Goal: Task Accomplishment & Management: Manage account settings

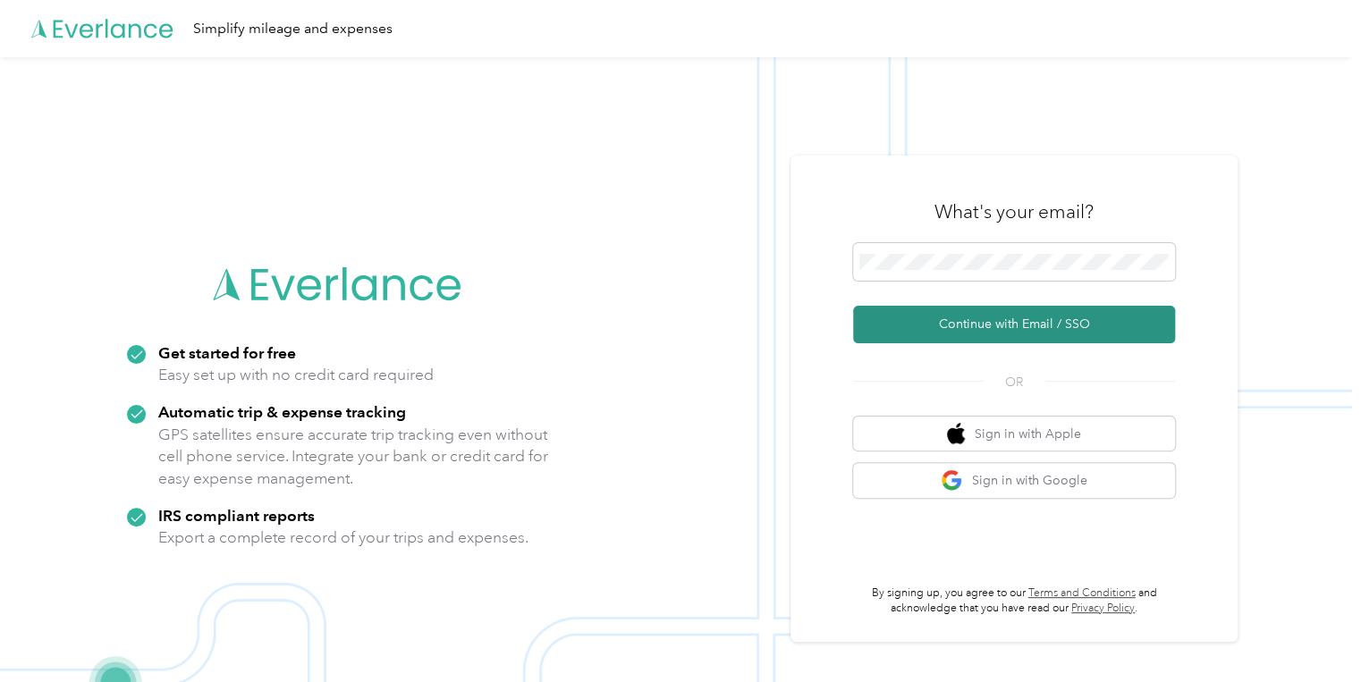
click at [1013, 321] on button "Continue with Email / SSO" at bounding box center [1014, 325] width 322 height 38
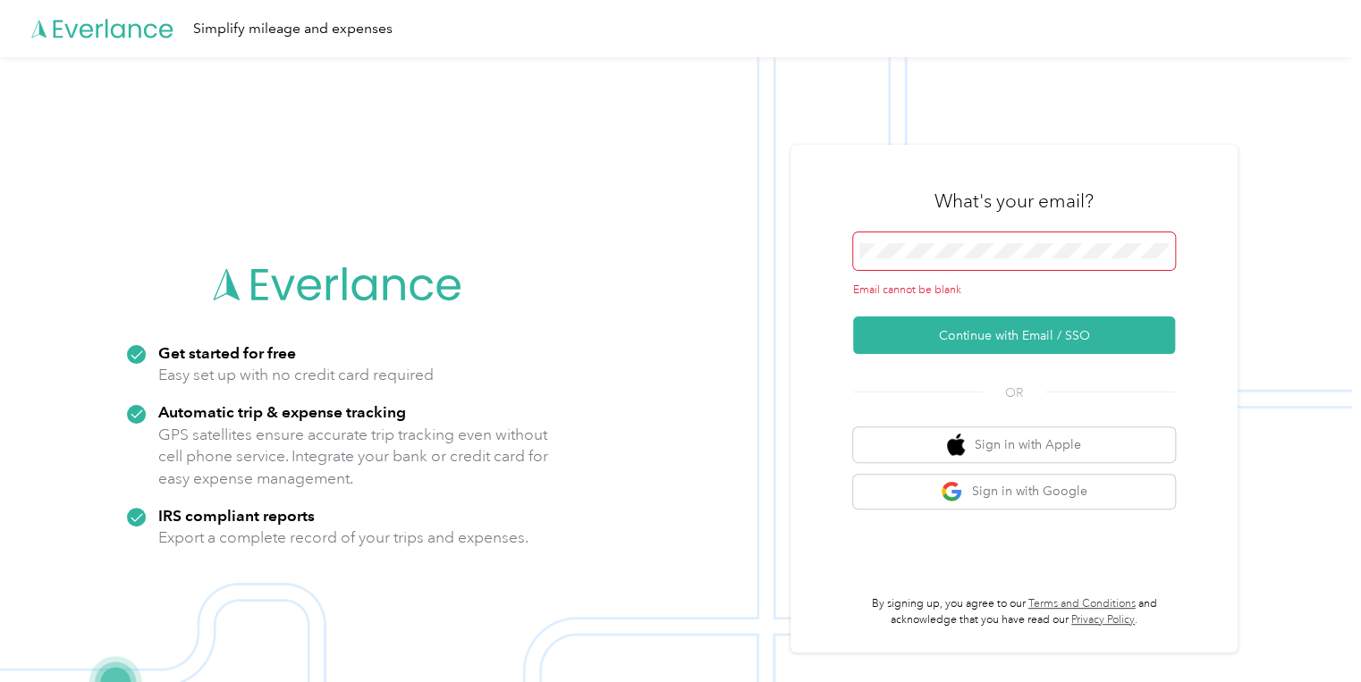
click at [952, 260] on span at bounding box center [1014, 251] width 322 height 38
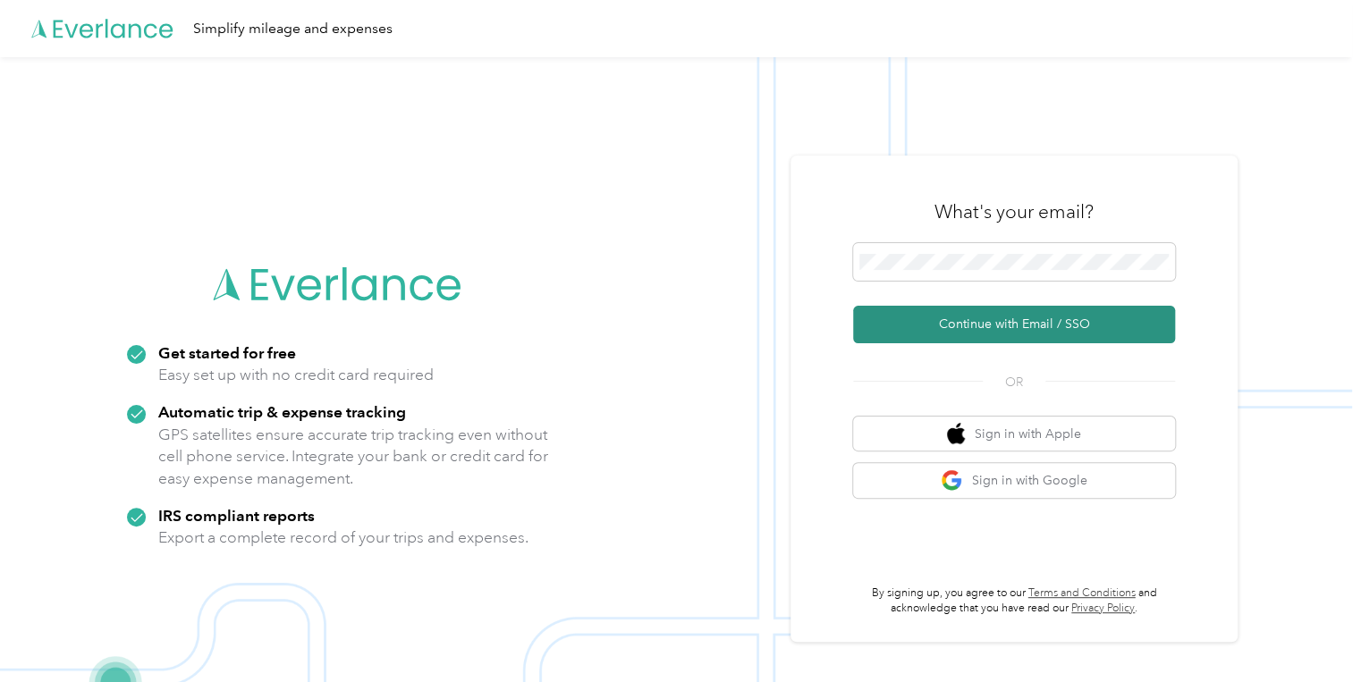
click at [1023, 317] on button "Continue with Email / SSO" at bounding box center [1014, 325] width 322 height 38
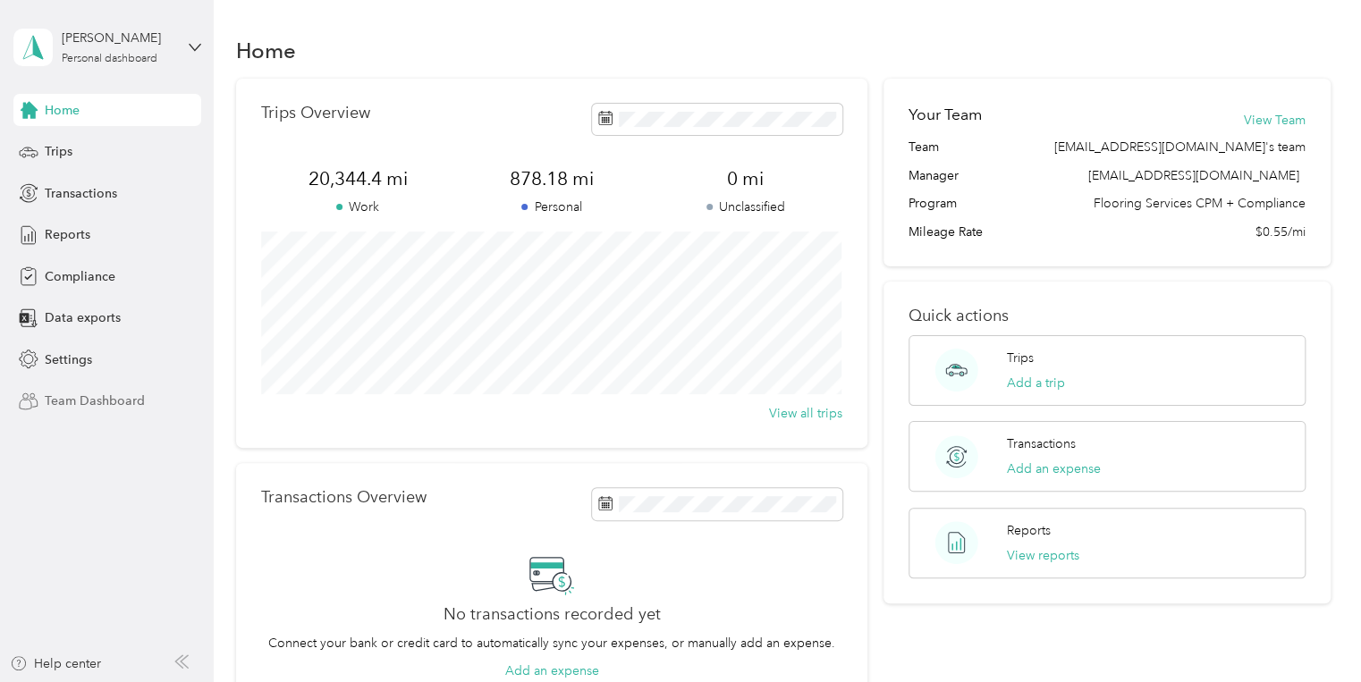
click at [74, 393] on span "Team Dashboard" at bounding box center [95, 401] width 100 height 19
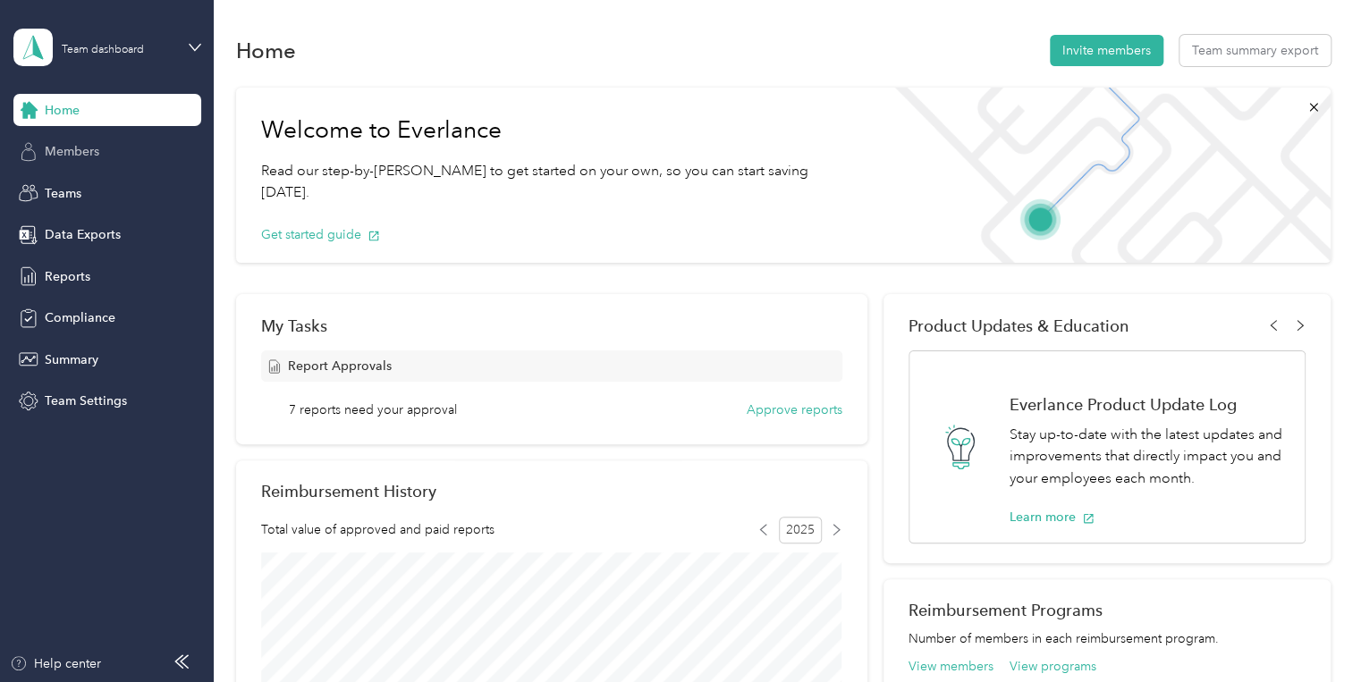
click at [48, 156] on span "Members" at bounding box center [72, 151] width 55 height 19
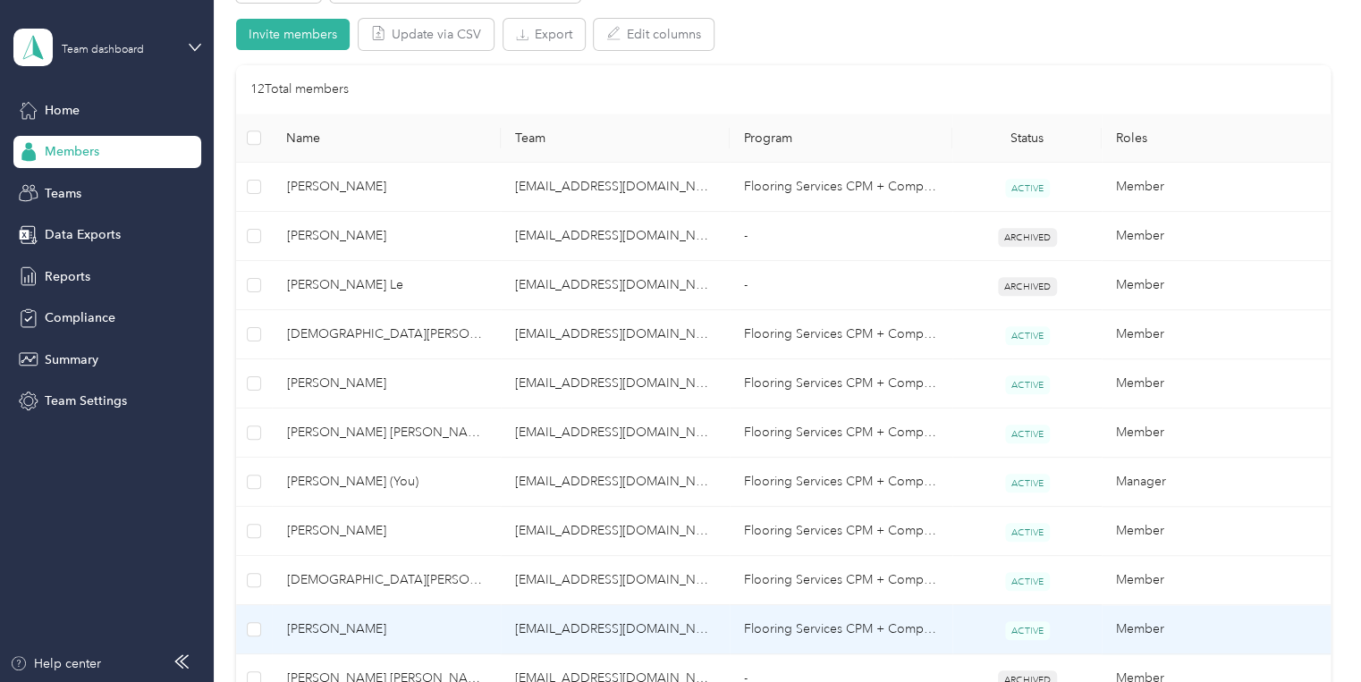
scroll to position [330, 0]
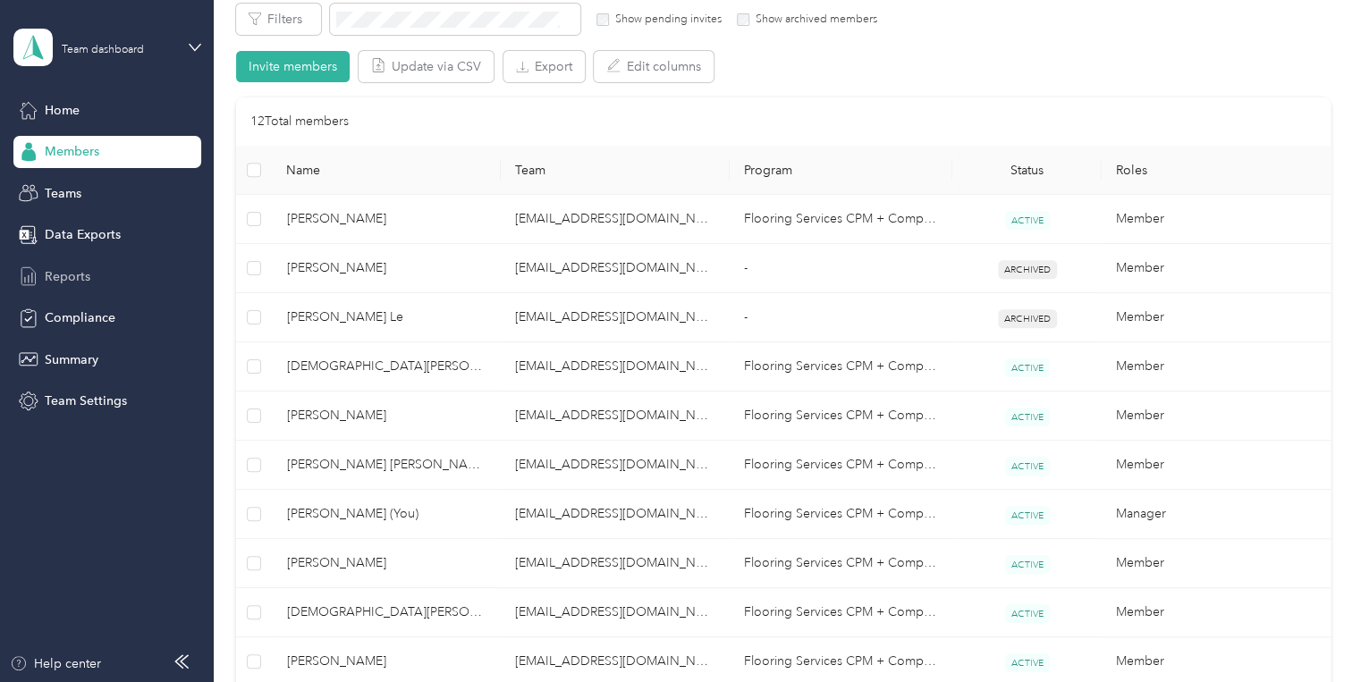
click at [63, 274] on span "Reports" at bounding box center [68, 276] width 46 height 19
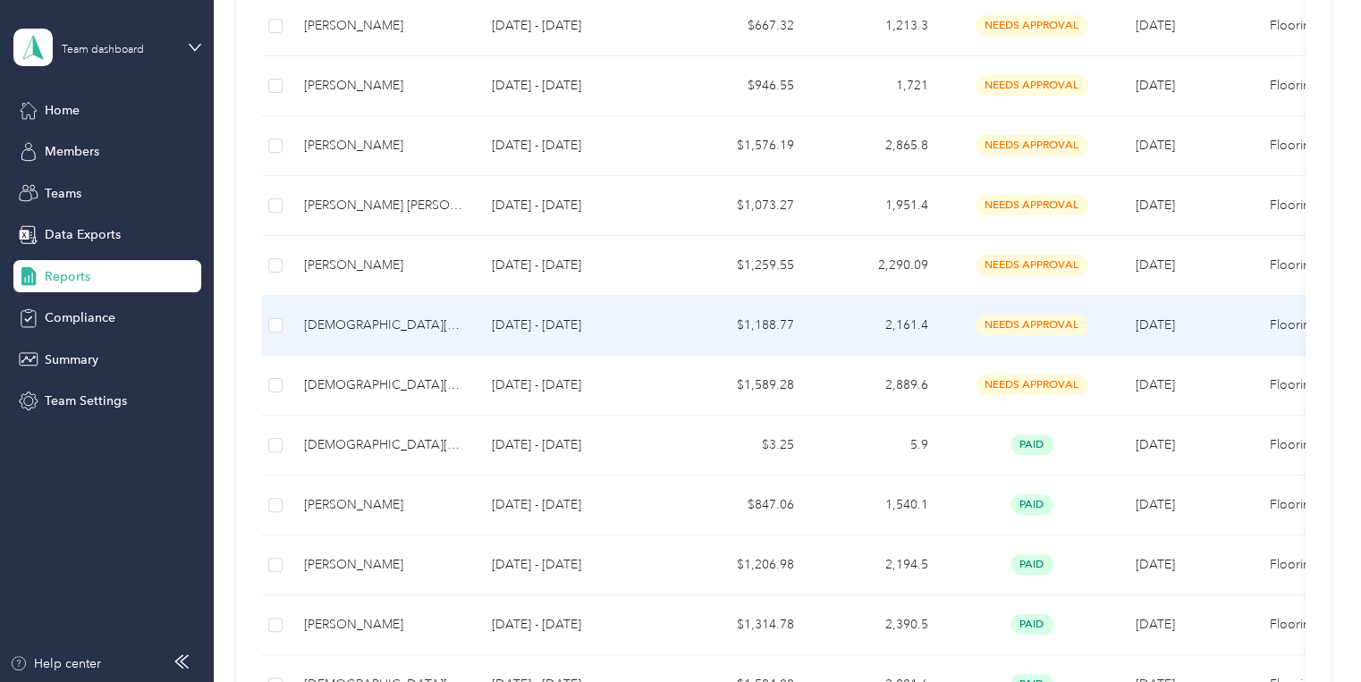
scroll to position [358, 0]
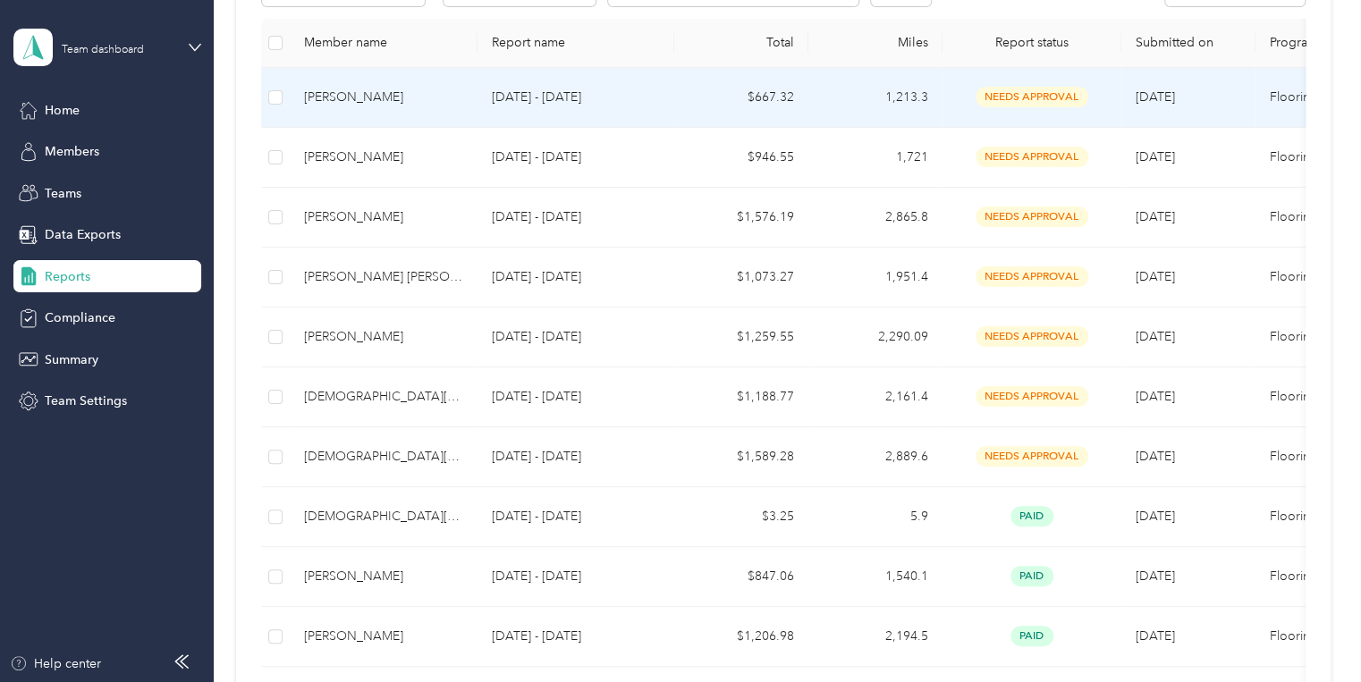
click at [772, 97] on td "$667.32" at bounding box center [741, 98] width 134 height 60
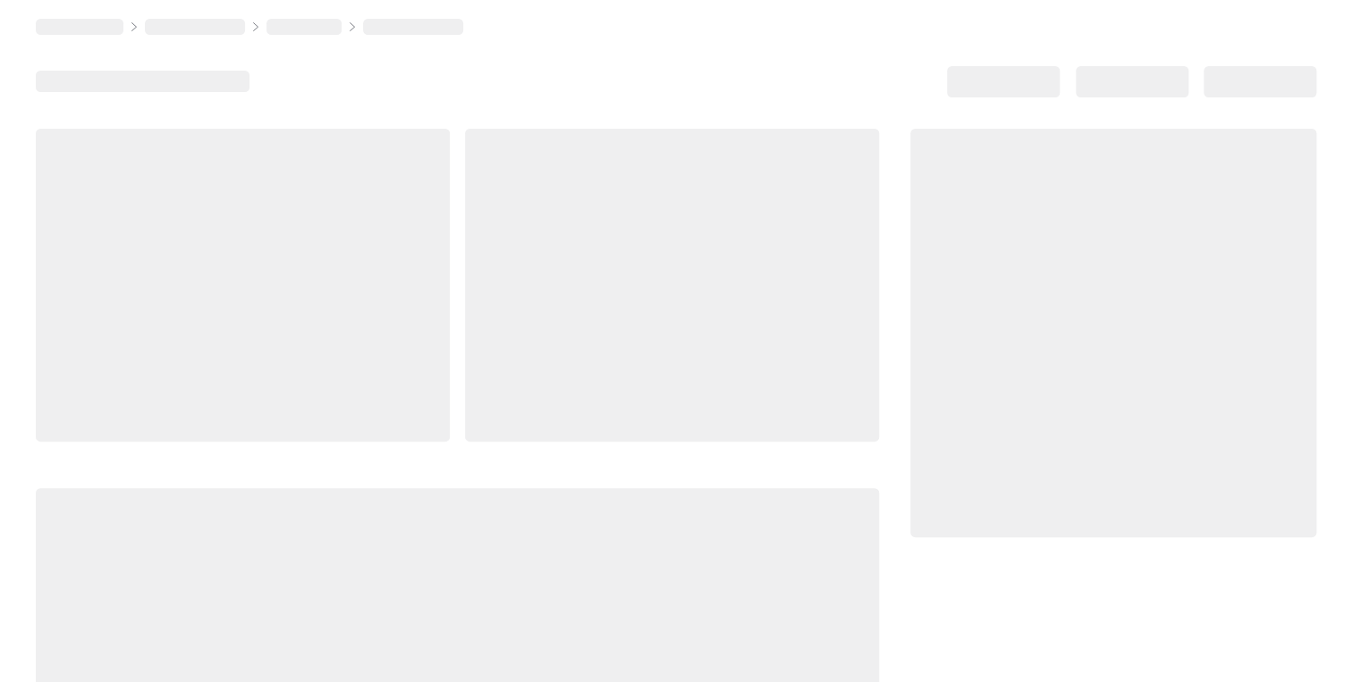
click at [772, 97] on div at bounding box center [676, 81] width 1280 height 31
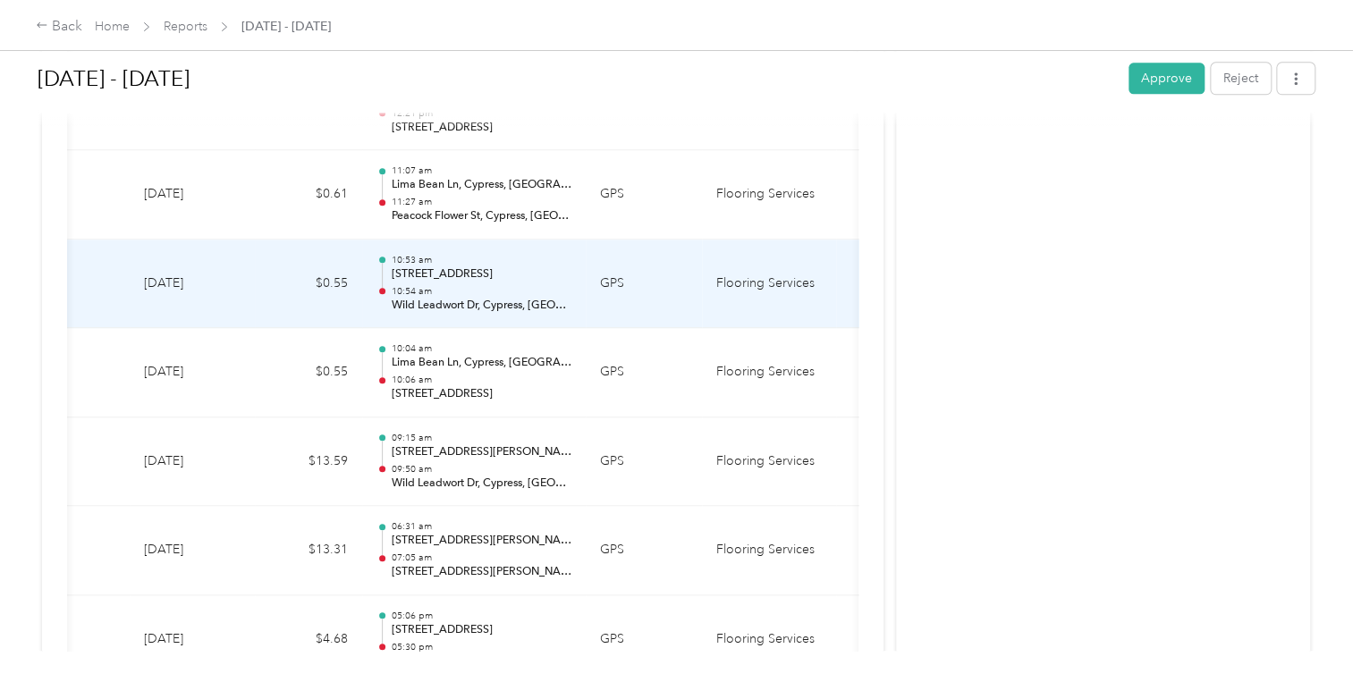
scroll to position [0, 255]
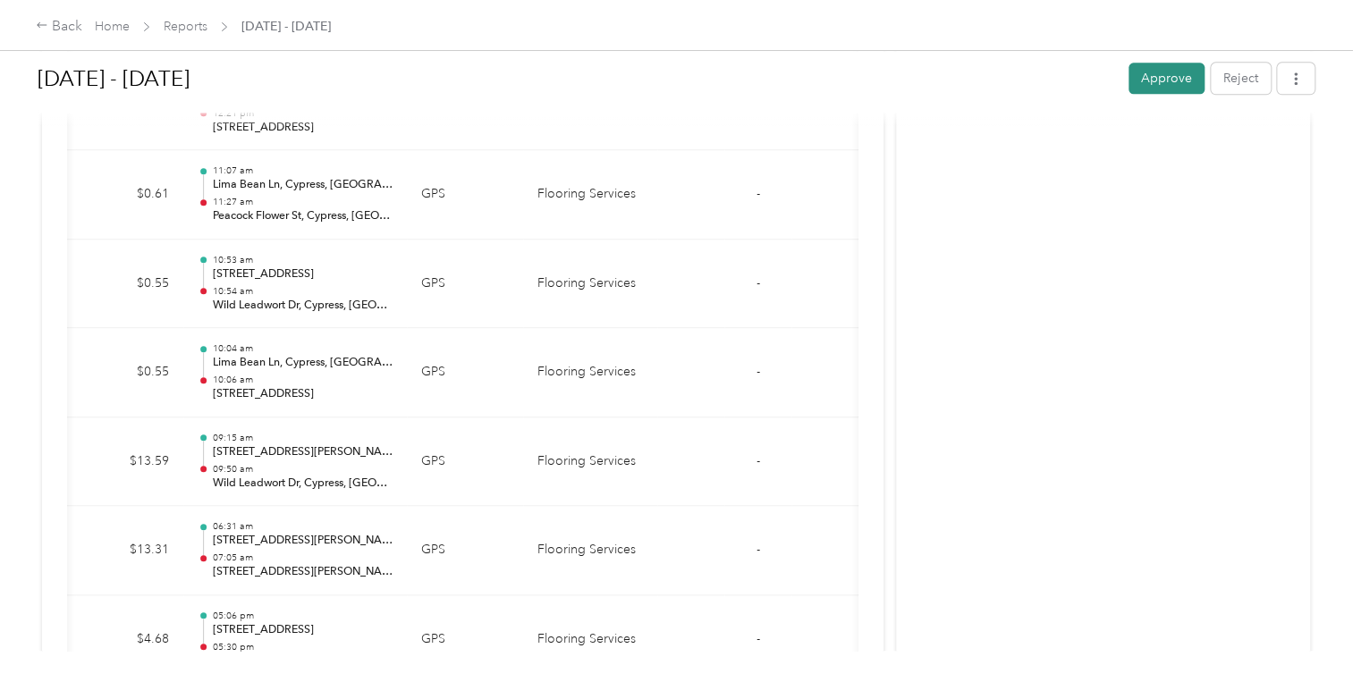
click at [1160, 79] on button "Approve" at bounding box center [1166, 78] width 76 height 31
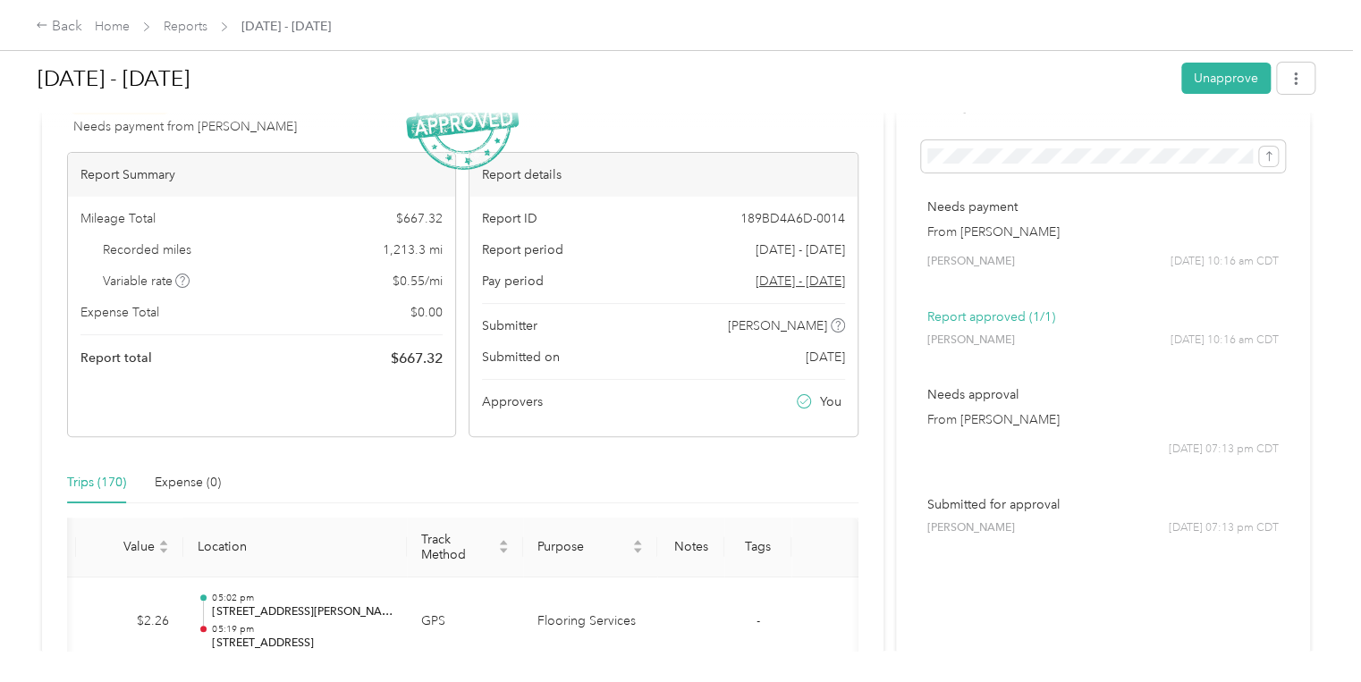
scroll to position [0, 0]
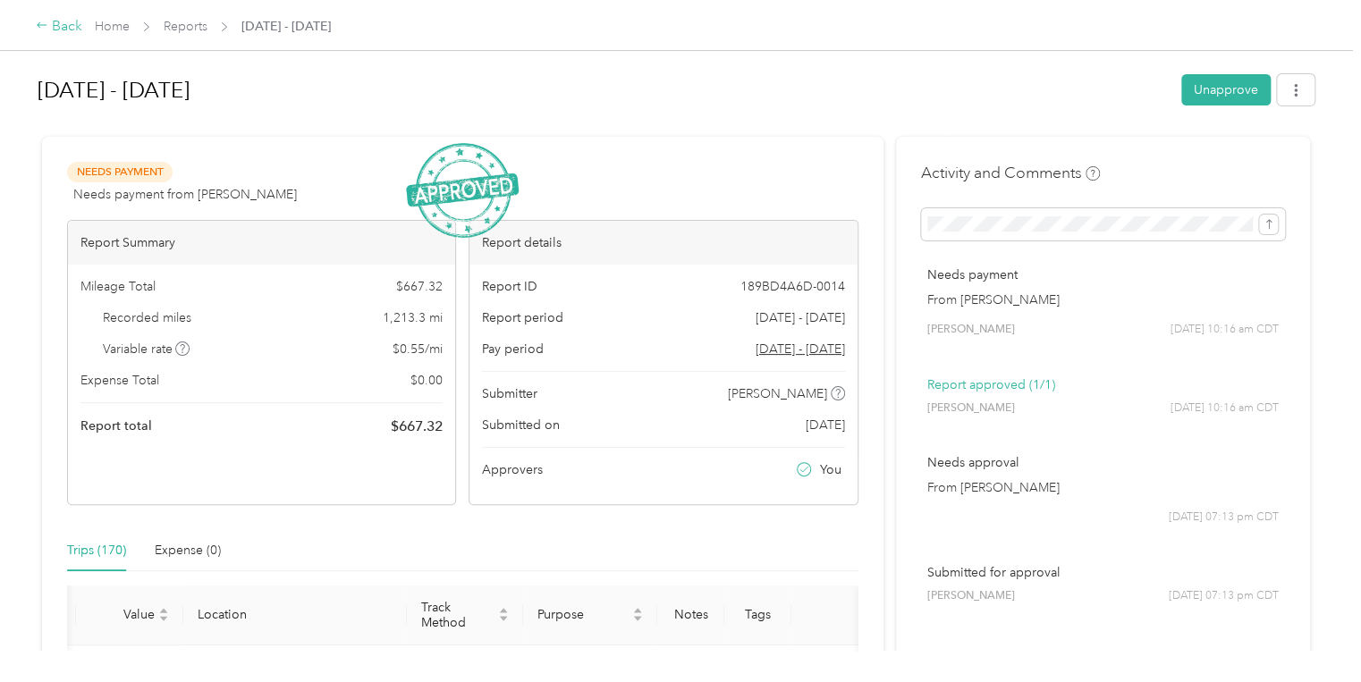
click at [38, 25] on icon at bounding box center [42, 24] width 10 height 5
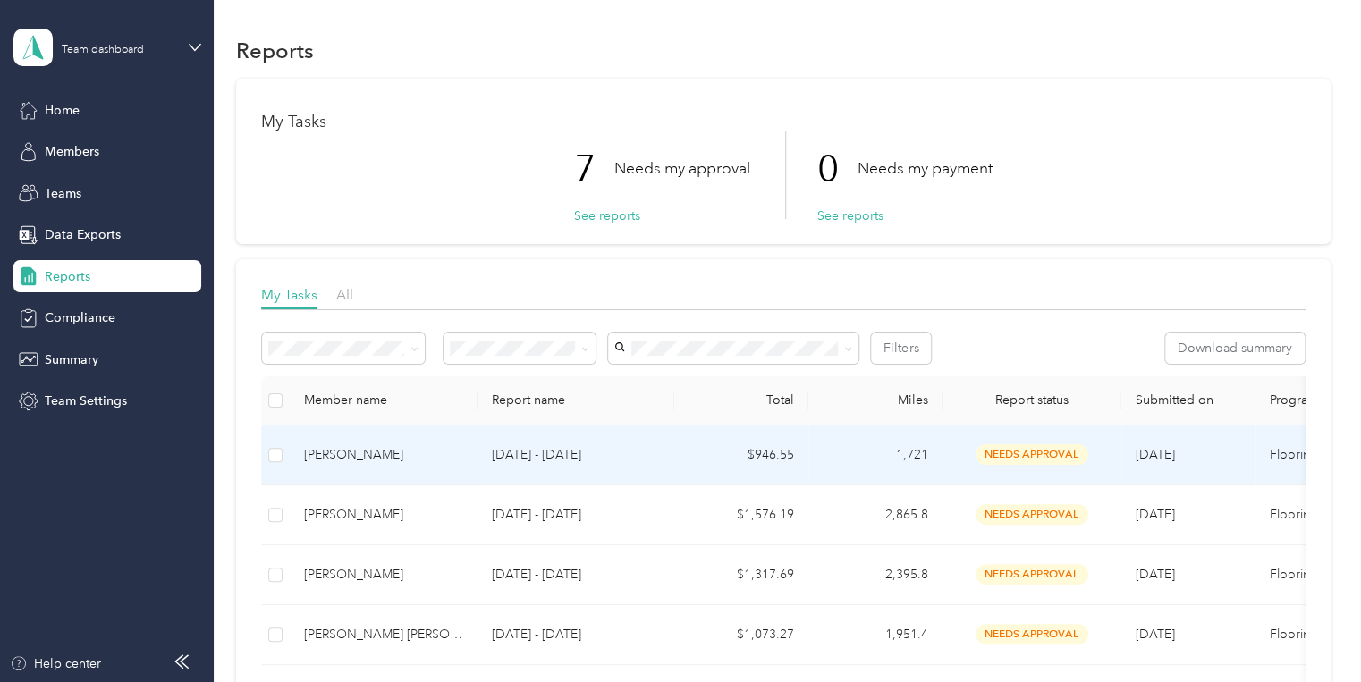
click at [340, 452] on div "[PERSON_NAME]" at bounding box center [383, 455] width 159 height 20
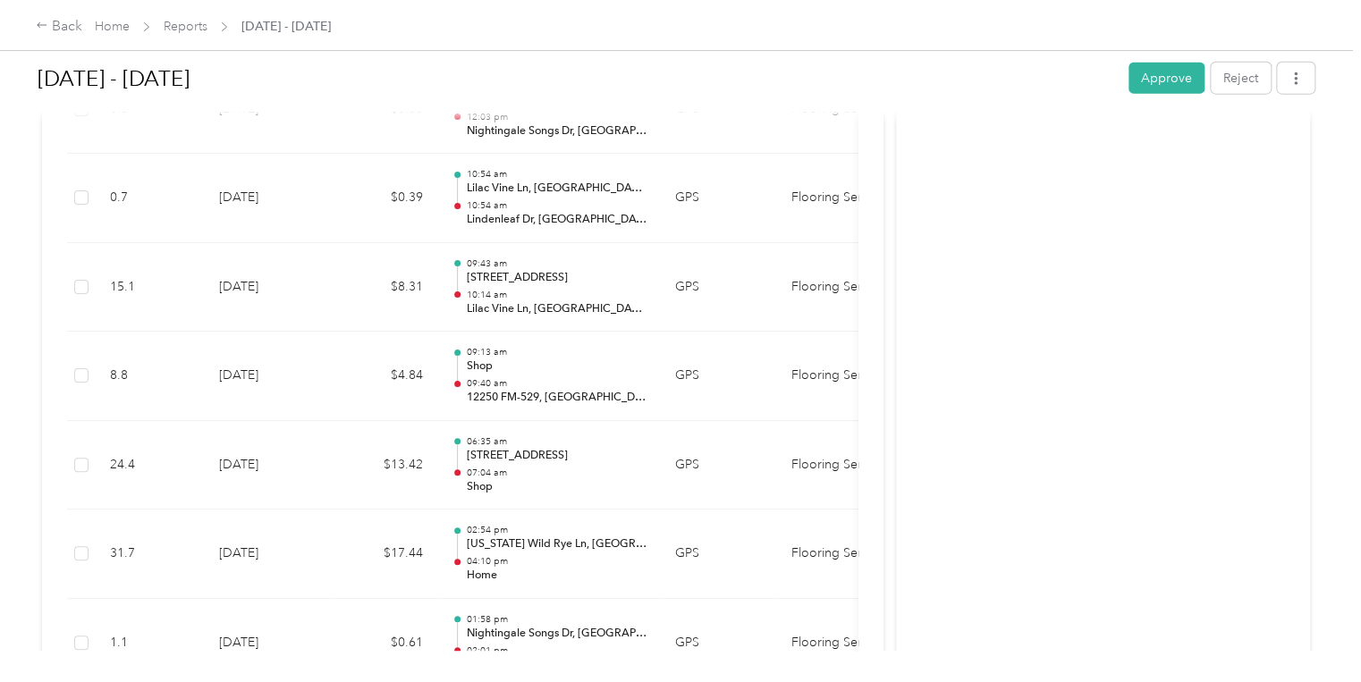
scroll to position [15679, 0]
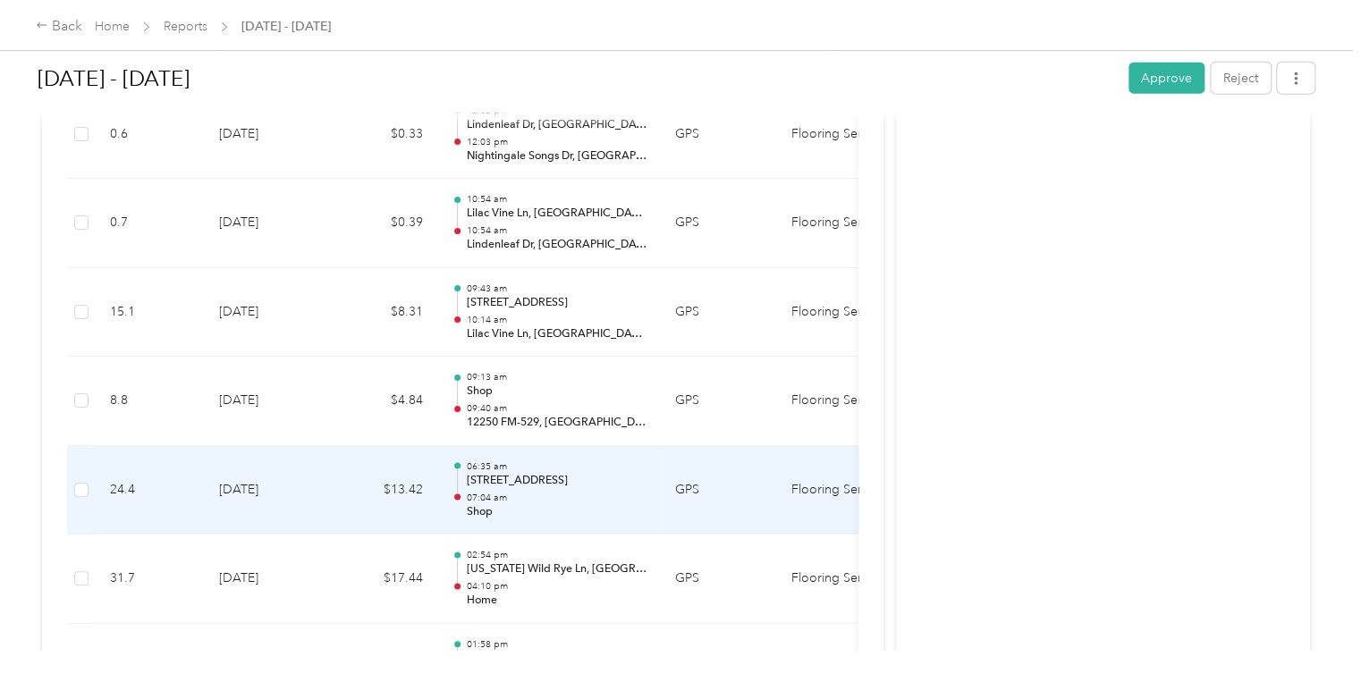
click at [538, 473] on p "[STREET_ADDRESS]" at bounding box center [556, 481] width 181 height 16
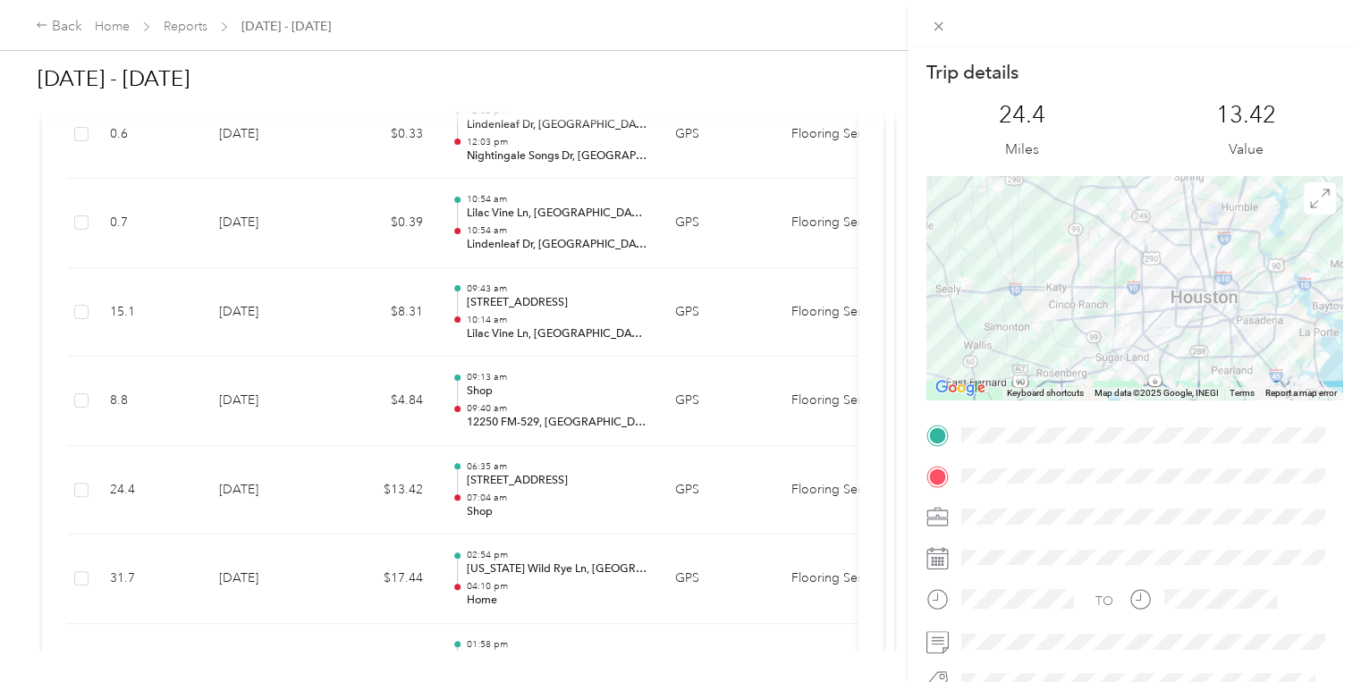
click at [622, 319] on div "Trip details This trip cannot be edited because it is either under review, appr…" at bounding box center [680, 341] width 1361 height 682
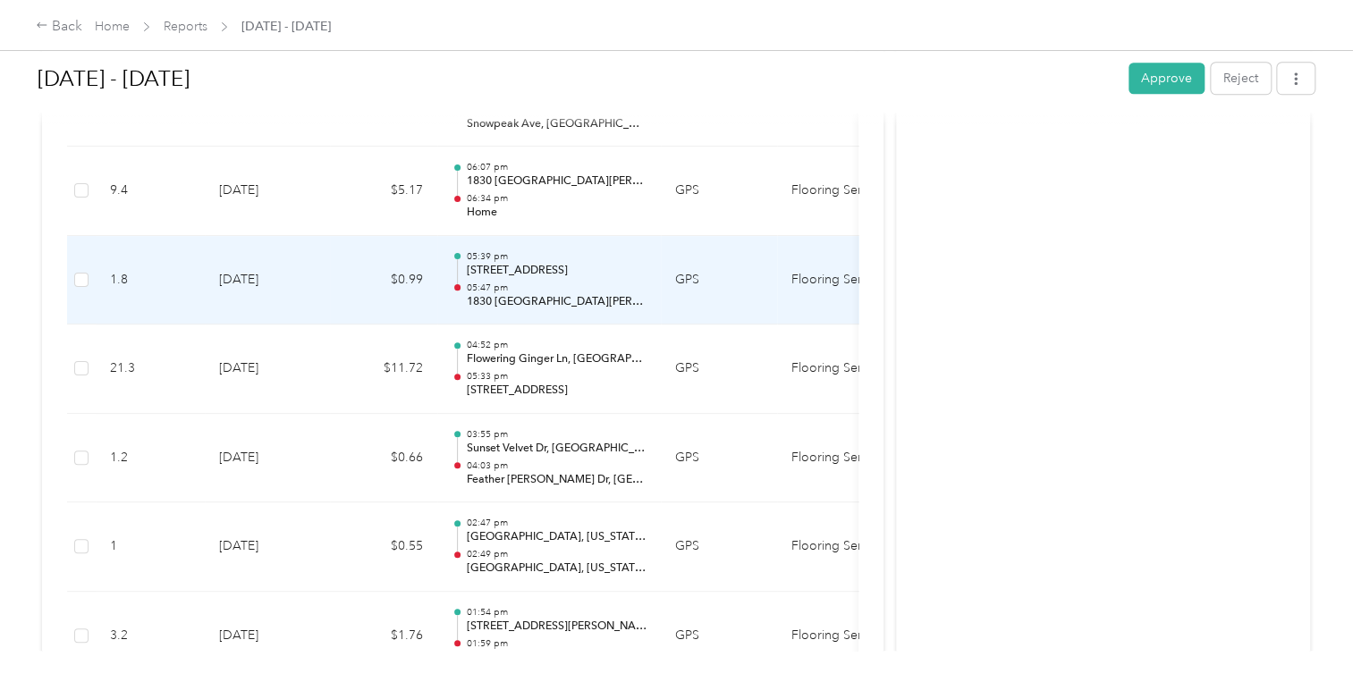
scroll to position [7525, 0]
click at [570, 296] on p "1830 [GEOGRAPHIC_DATA][PERSON_NAME], [GEOGRAPHIC_DATA], [GEOGRAPHIC_DATA]" at bounding box center [556, 304] width 181 height 16
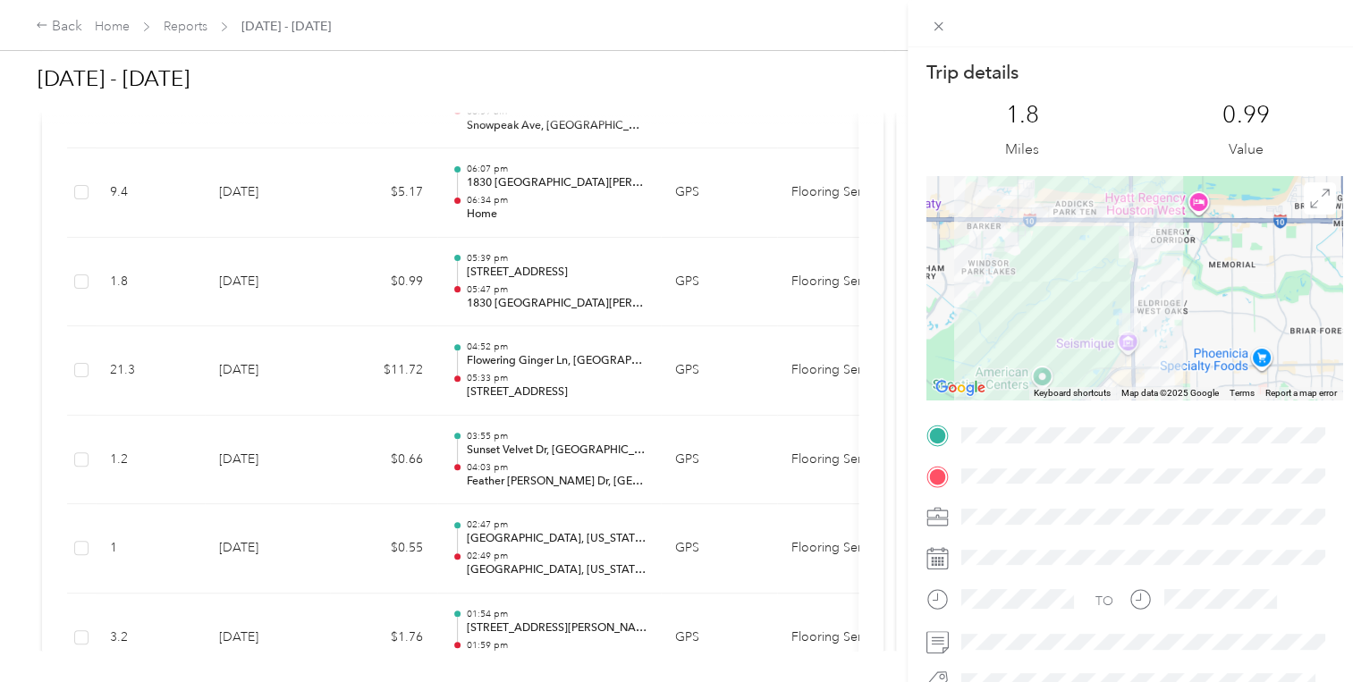
click at [563, 167] on div "Trip details This trip cannot be edited because it is either under review, appr…" at bounding box center [680, 341] width 1361 height 682
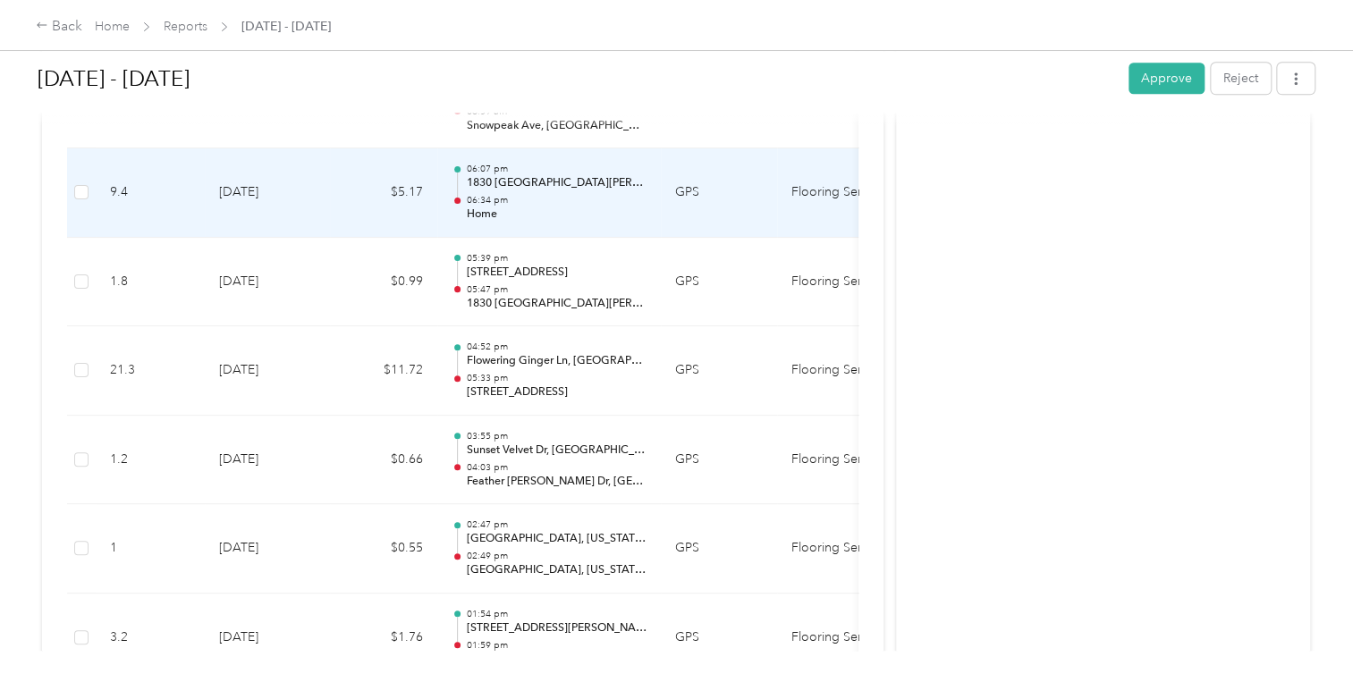
click at [507, 175] on p "1830 [GEOGRAPHIC_DATA][PERSON_NAME], [GEOGRAPHIC_DATA], [GEOGRAPHIC_DATA]" at bounding box center [556, 183] width 181 height 16
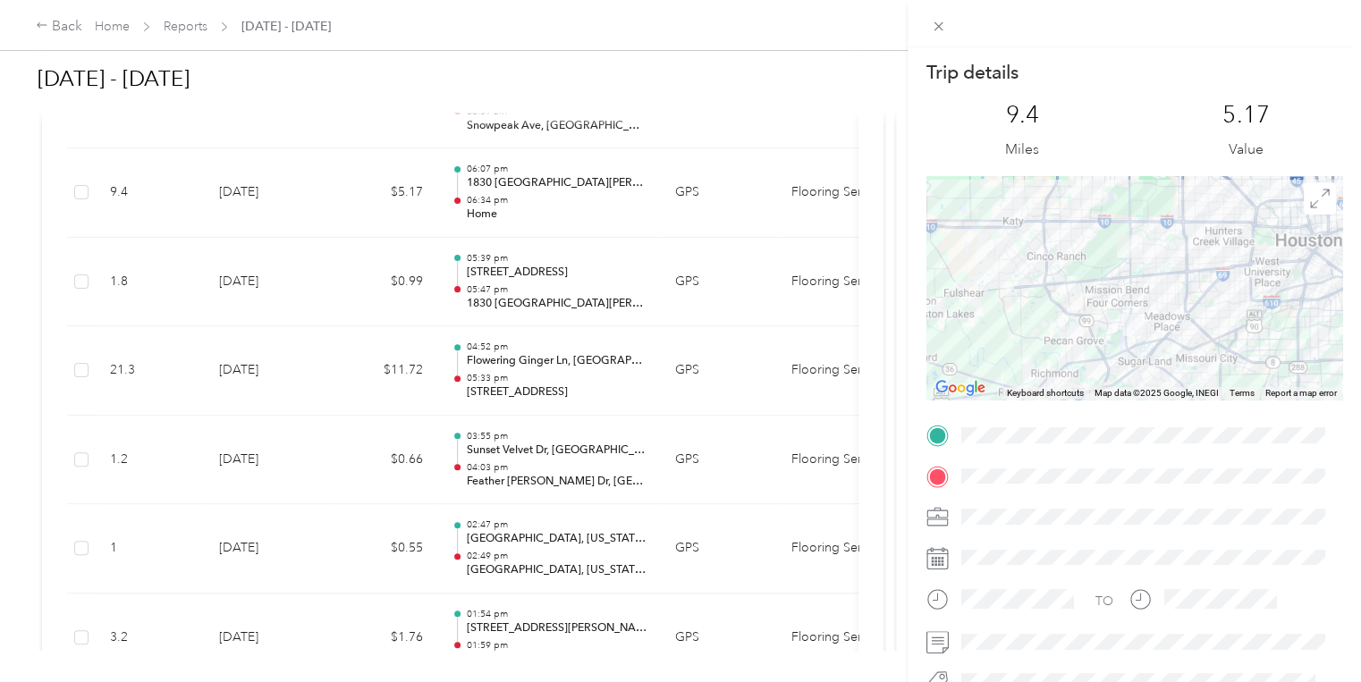
click at [604, 215] on div "Trip details This trip cannot be edited because it is either under review, appr…" at bounding box center [680, 341] width 1361 height 682
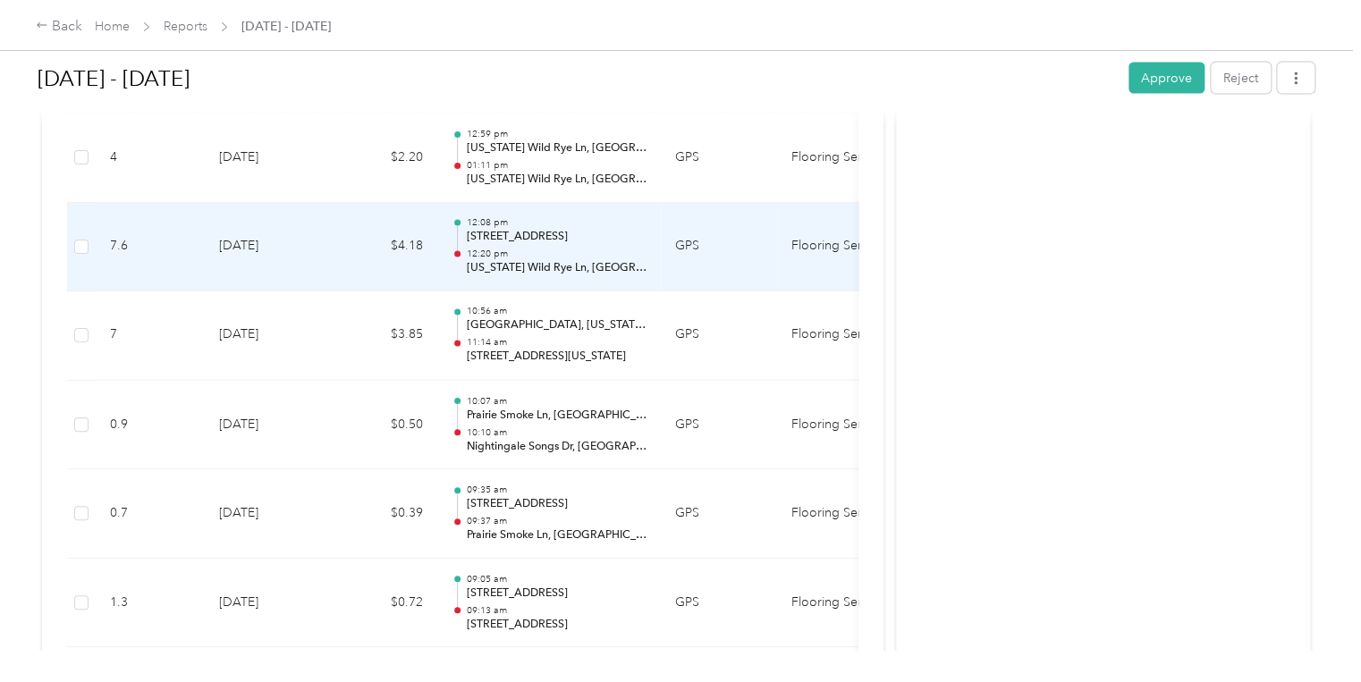
scroll to position [1874, 0]
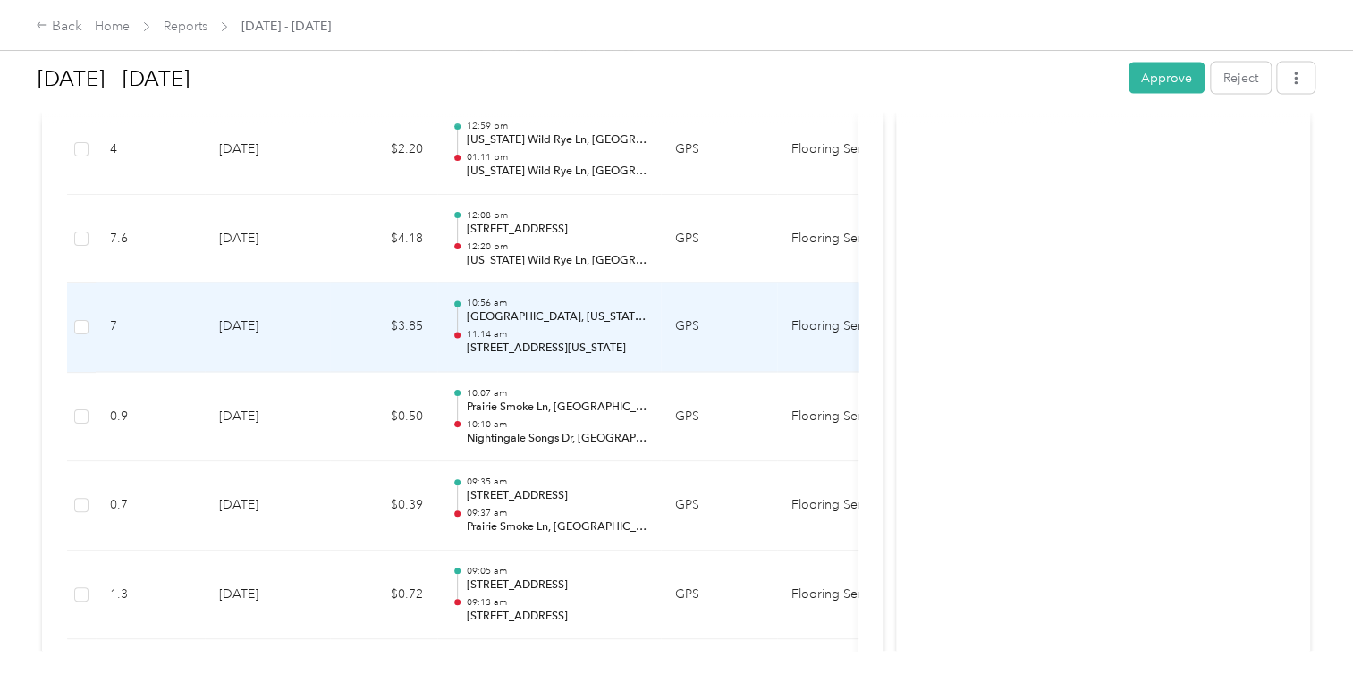
click at [578, 343] on p "[STREET_ADDRESS][US_STATE]" at bounding box center [556, 350] width 181 height 16
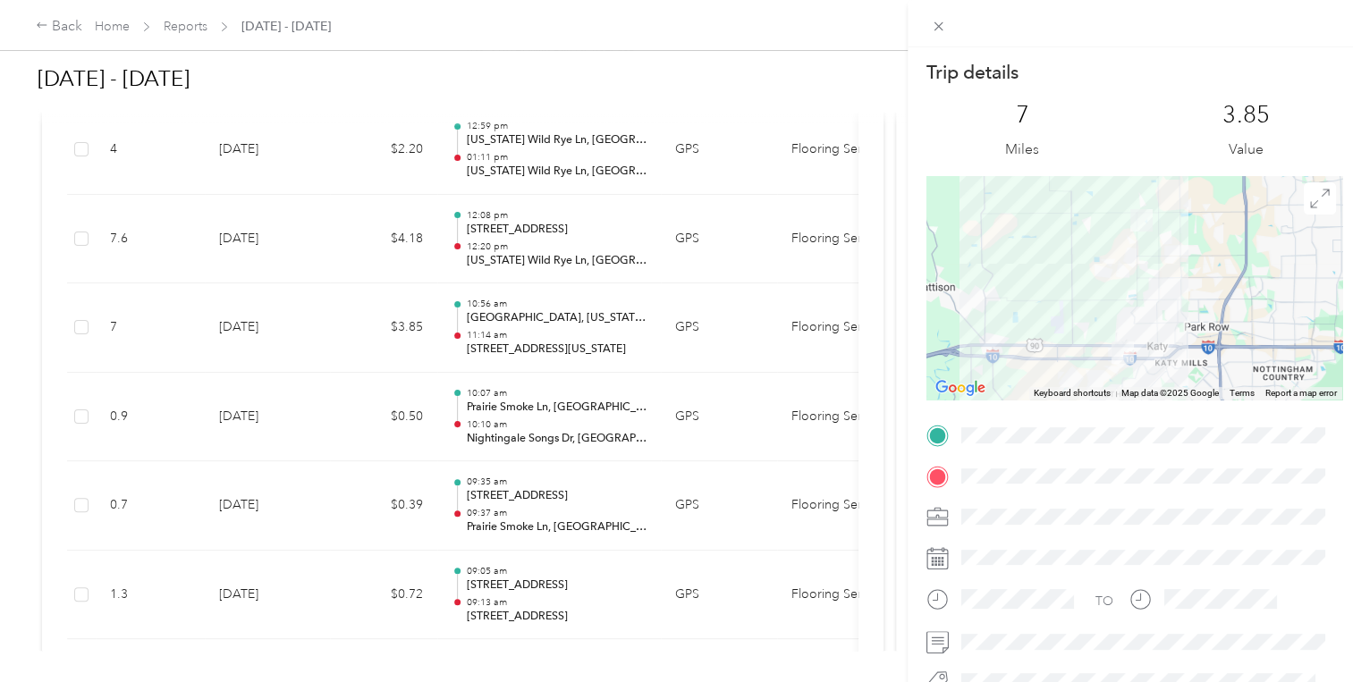
click at [654, 283] on div "Trip details This trip cannot be edited because it is either under review, appr…" at bounding box center [680, 341] width 1361 height 682
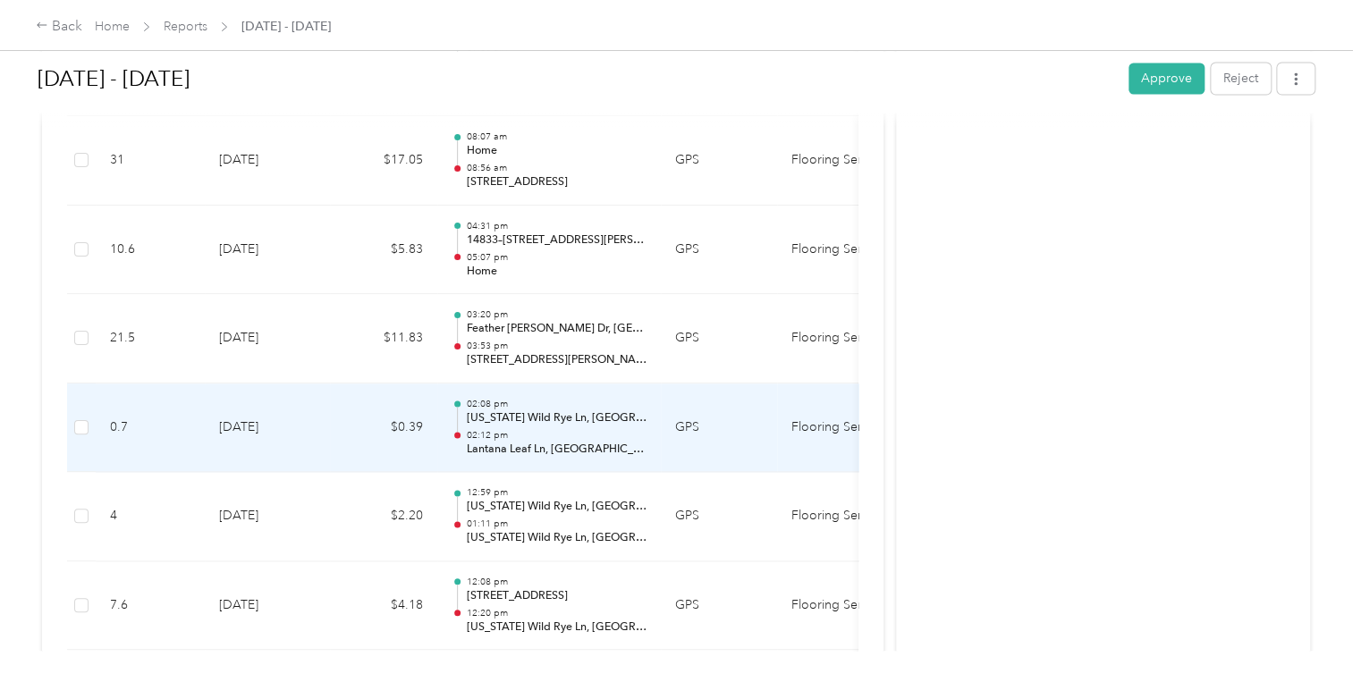
scroll to position [1445, 0]
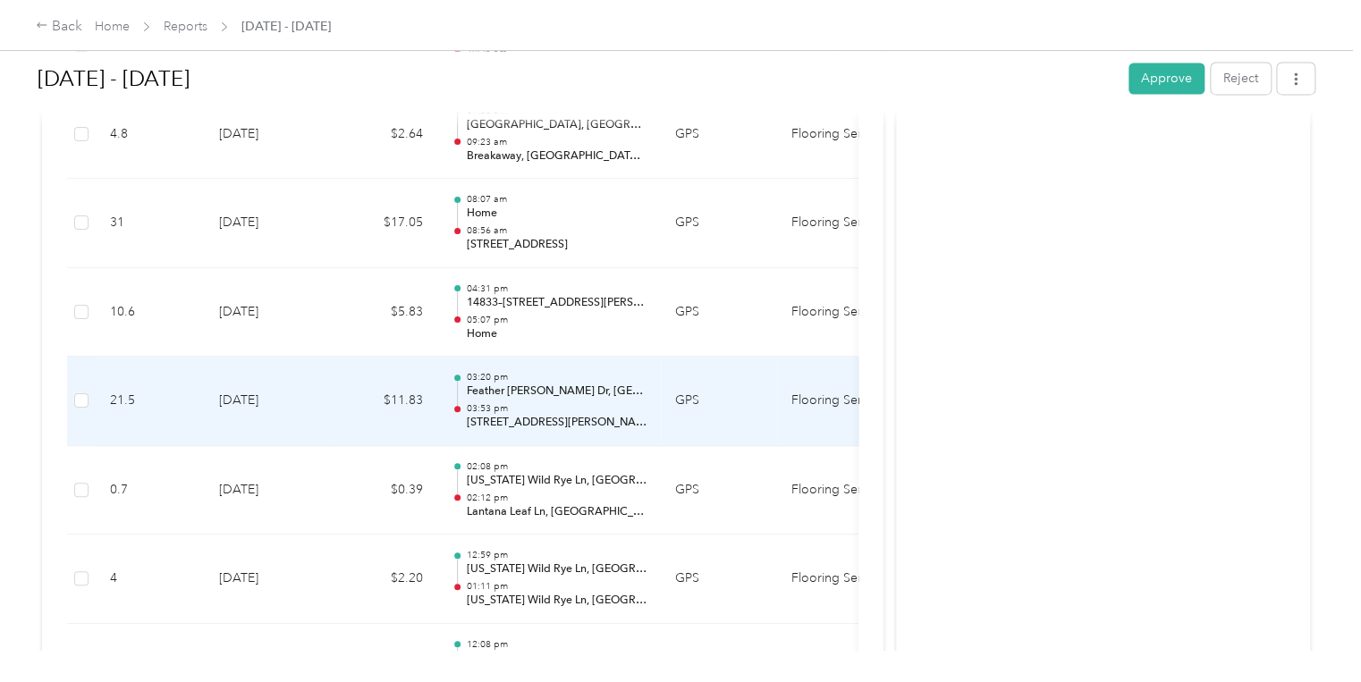
click at [565, 415] on p "[STREET_ADDRESS][PERSON_NAME]" at bounding box center [556, 423] width 181 height 16
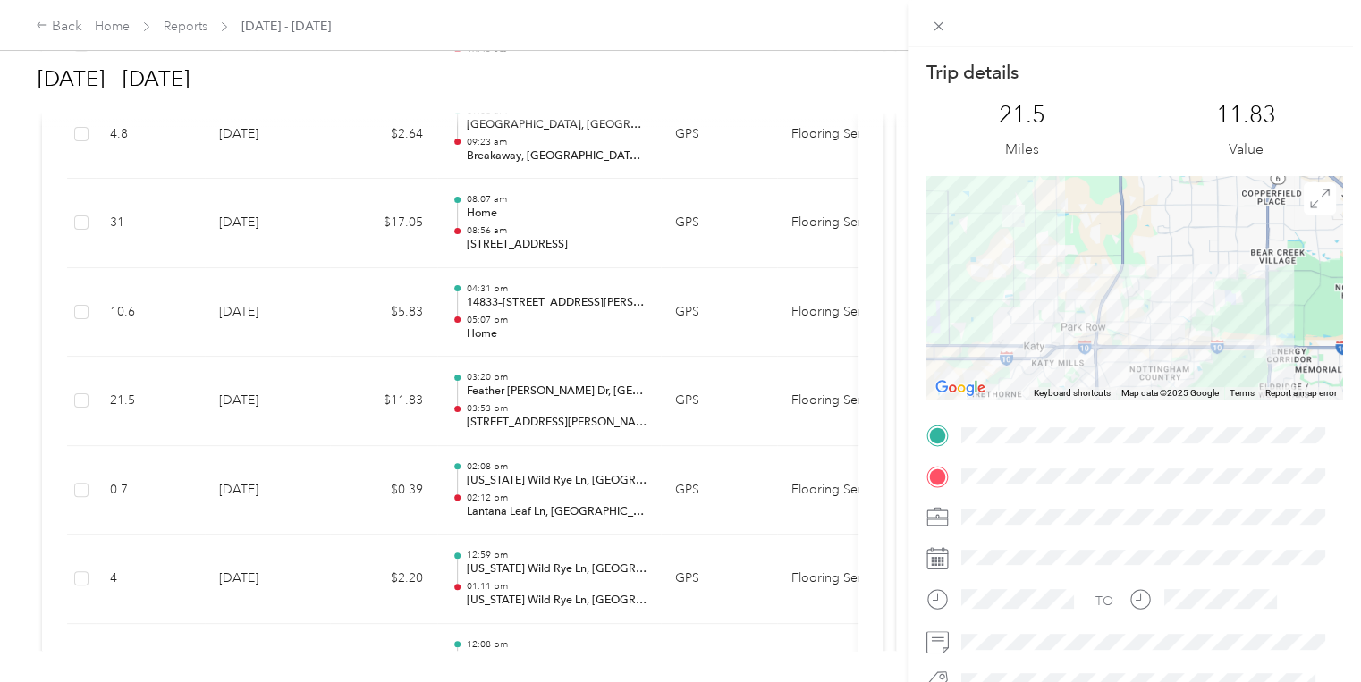
click at [633, 343] on div "Trip details This trip cannot be edited because it is either under review, appr…" at bounding box center [680, 341] width 1361 height 682
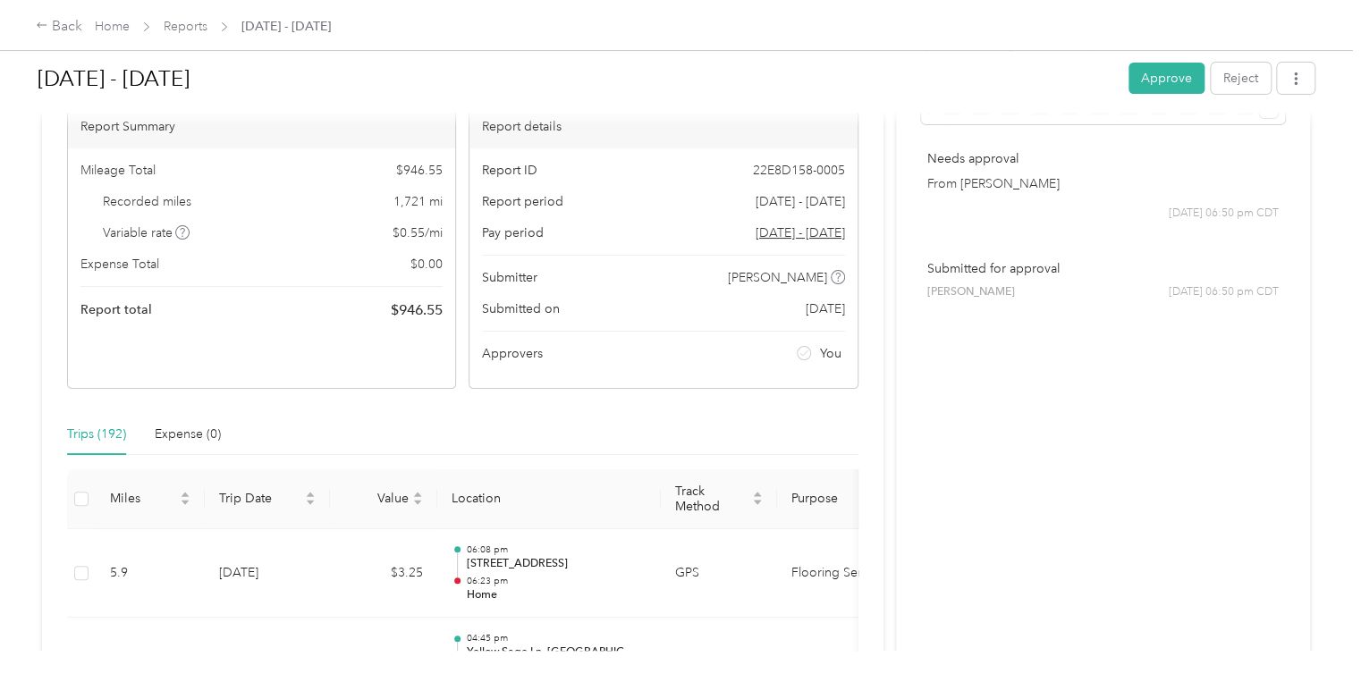
scroll to position [0, 0]
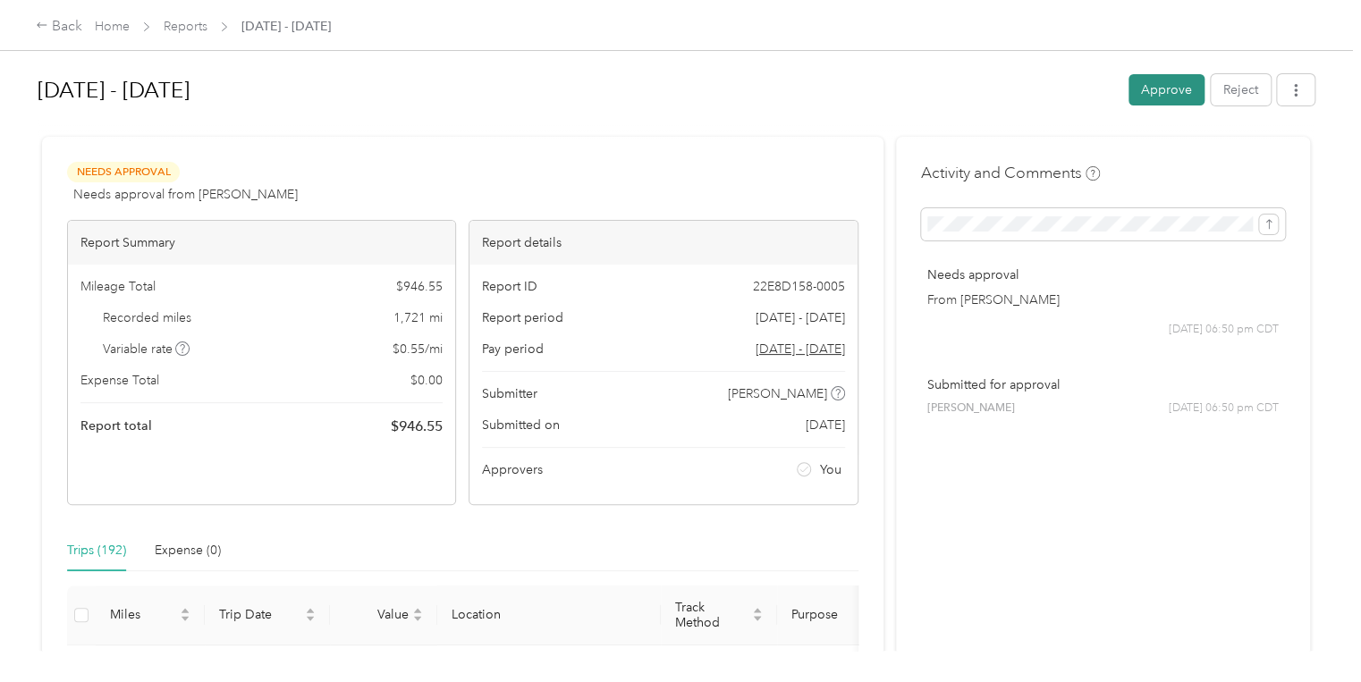
click at [1180, 87] on button "Approve" at bounding box center [1166, 89] width 76 height 31
click at [1174, 88] on div "Approve Reject" at bounding box center [1221, 89] width 186 height 31
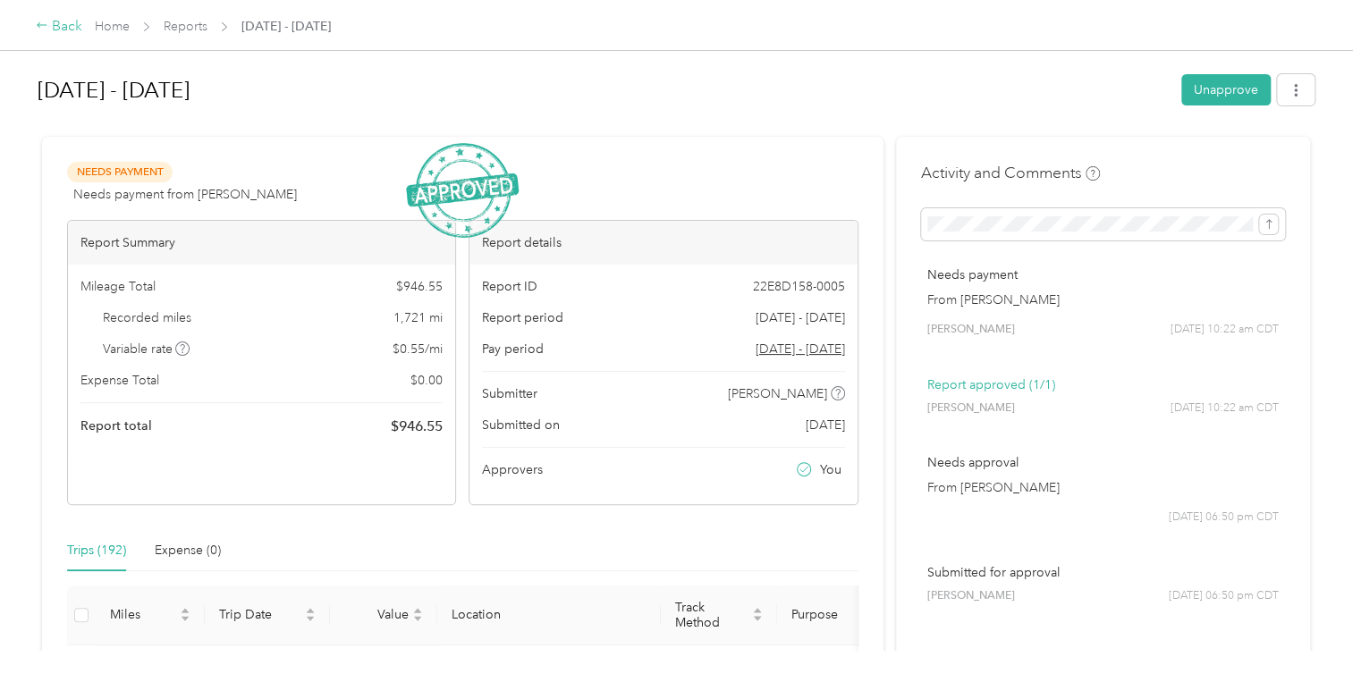
click at [39, 25] on icon at bounding box center [42, 25] width 13 height 13
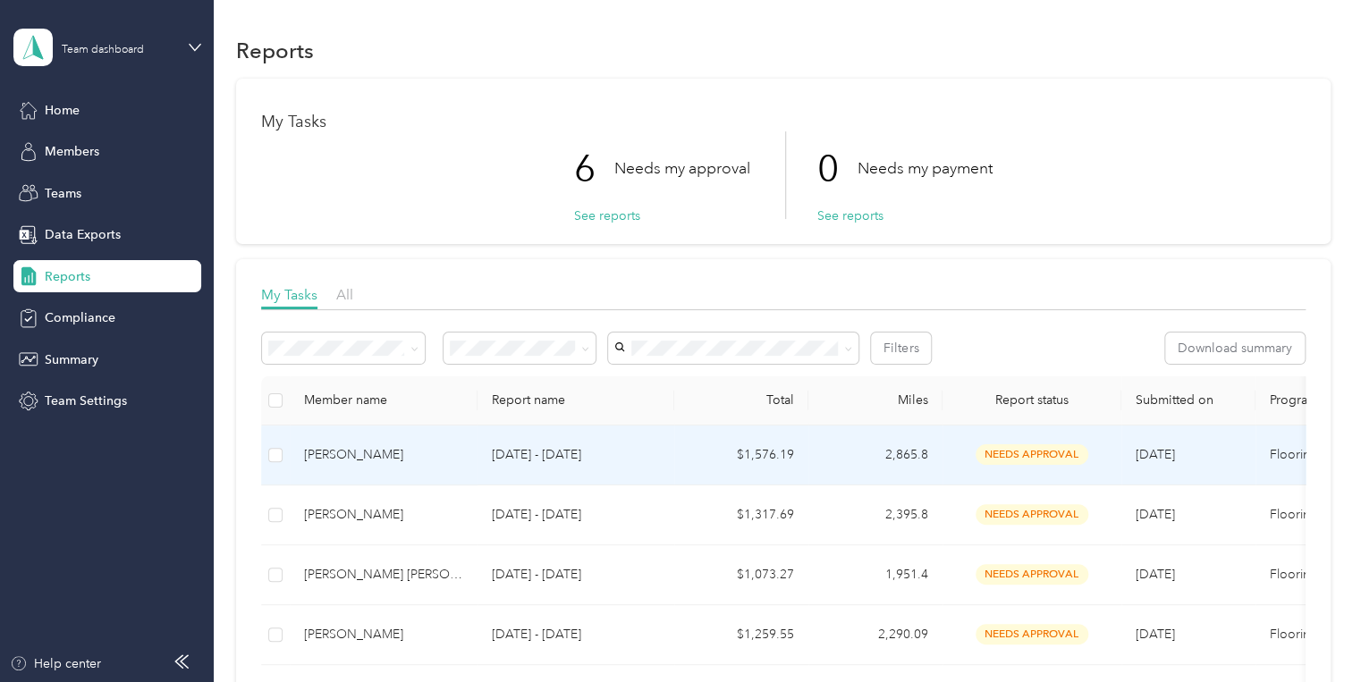
click at [422, 456] on div "[PERSON_NAME]" at bounding box center [383, 455] width 159 height 20
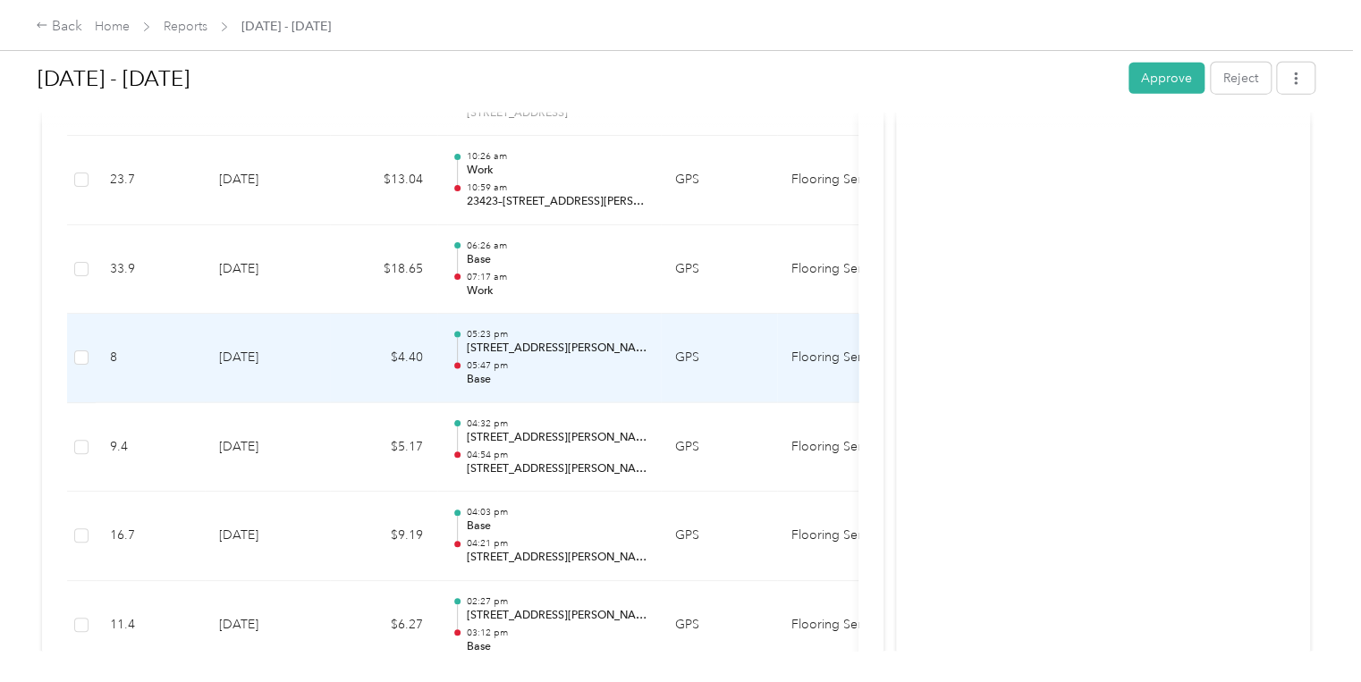
scroll to position [2226, 0]
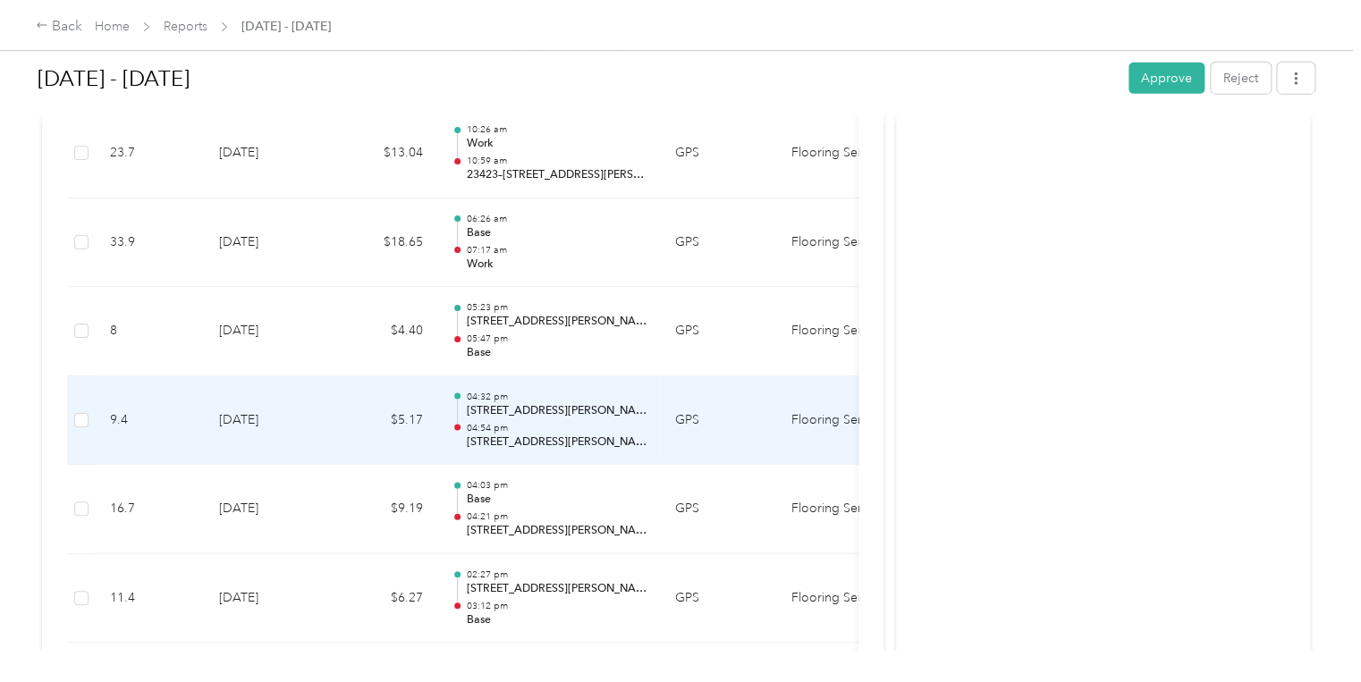
click at [532, 437] on p "[STREET_ADDRESS][PERSON_NAME]" at bounding box center [556, 443] width 181 height 16
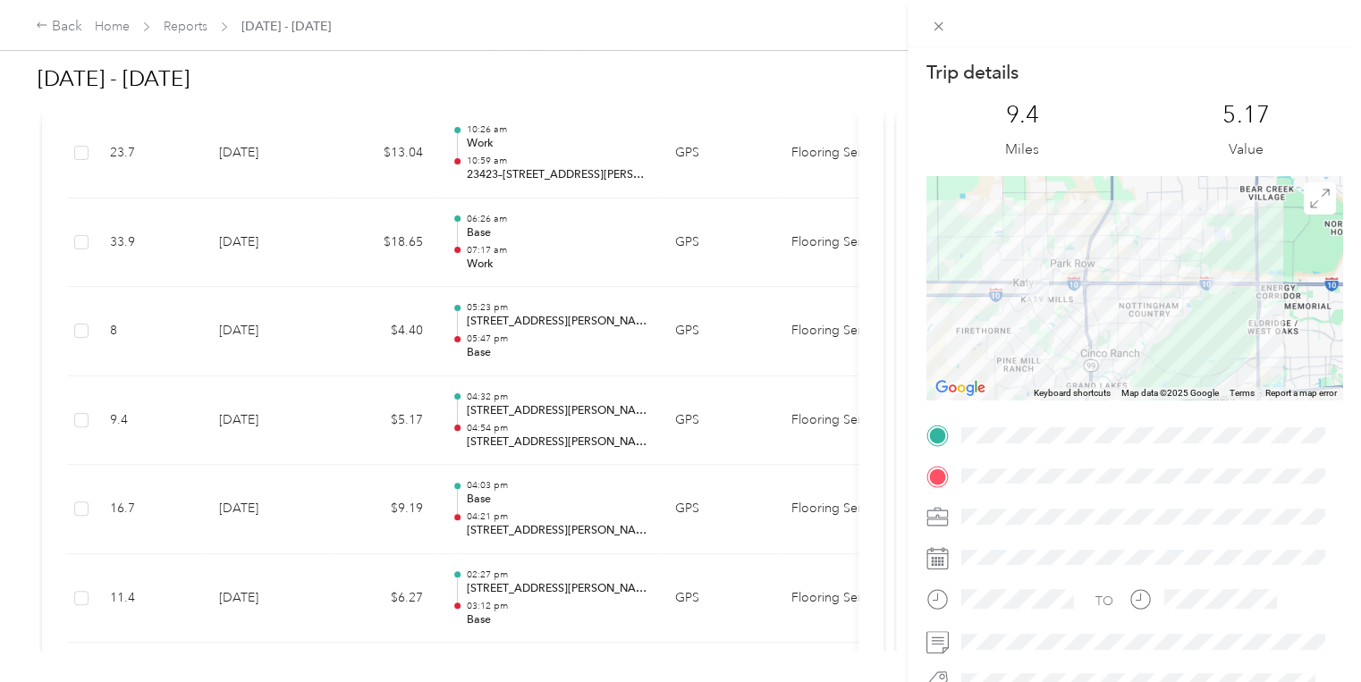
click at [599, 274] on div "Trip details This trip cannot be edited because it is either under review, appr…" at bounding box center [680, 341] width 1361 height 682
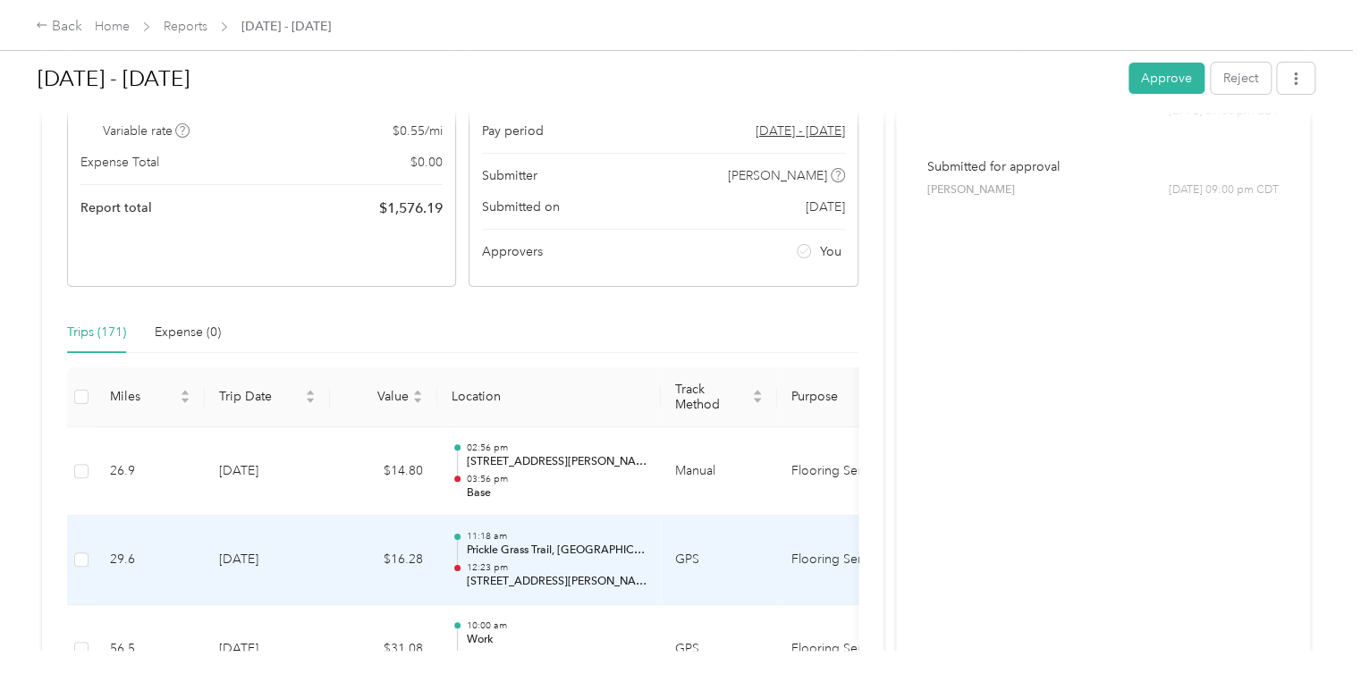
scroll to position [80, 0]
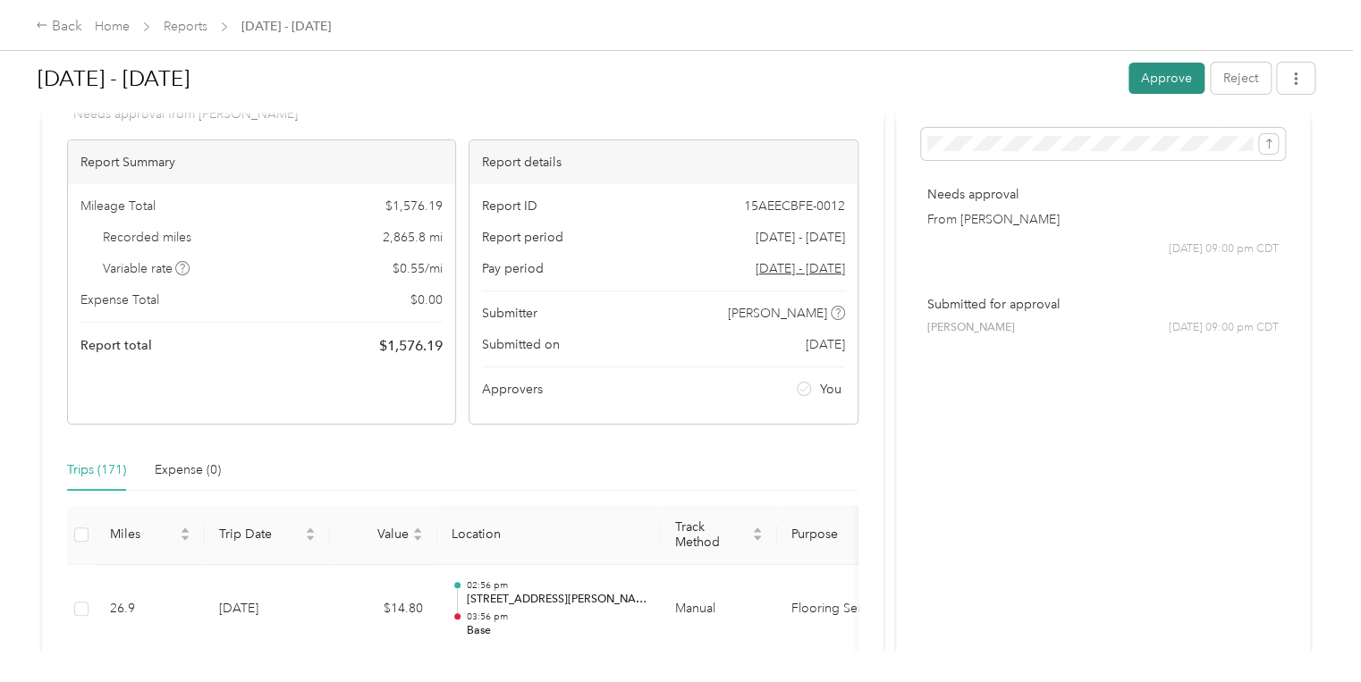
click at [1156, 75] on button "Approve" at bounding box center [1166, 78] width 76 height 31
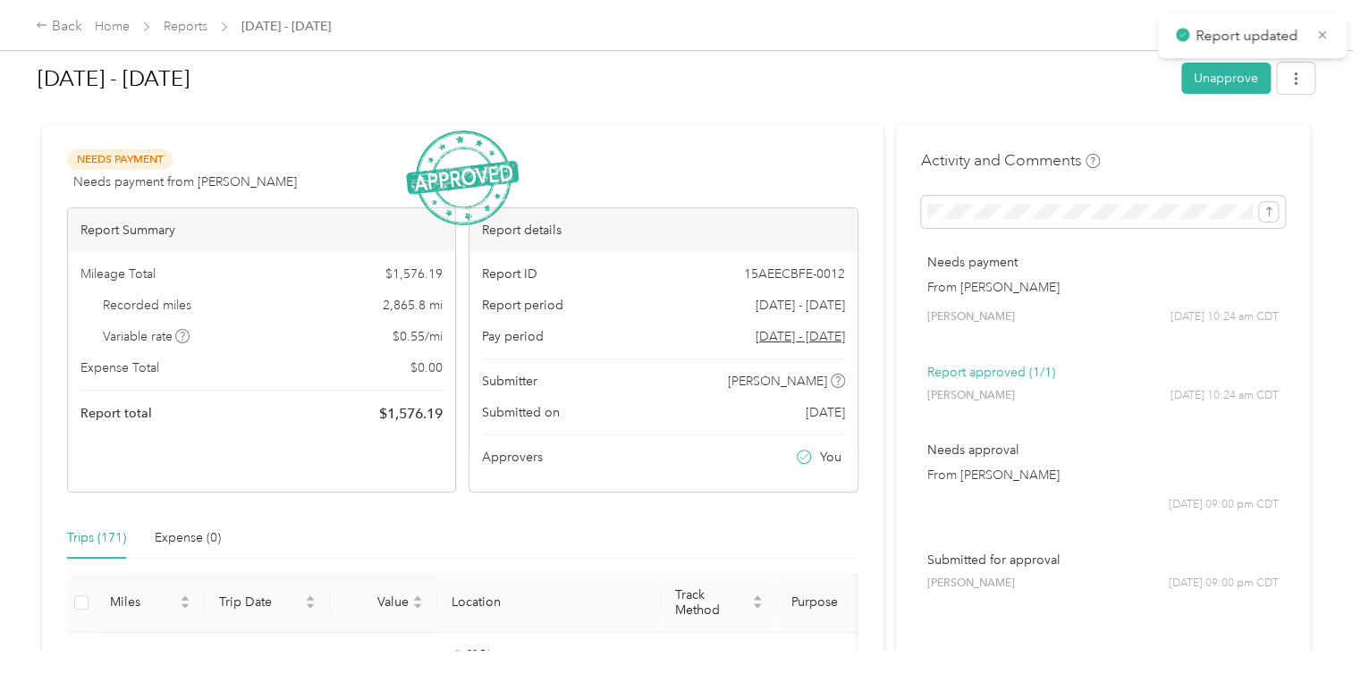
scroll to position [0, 0]
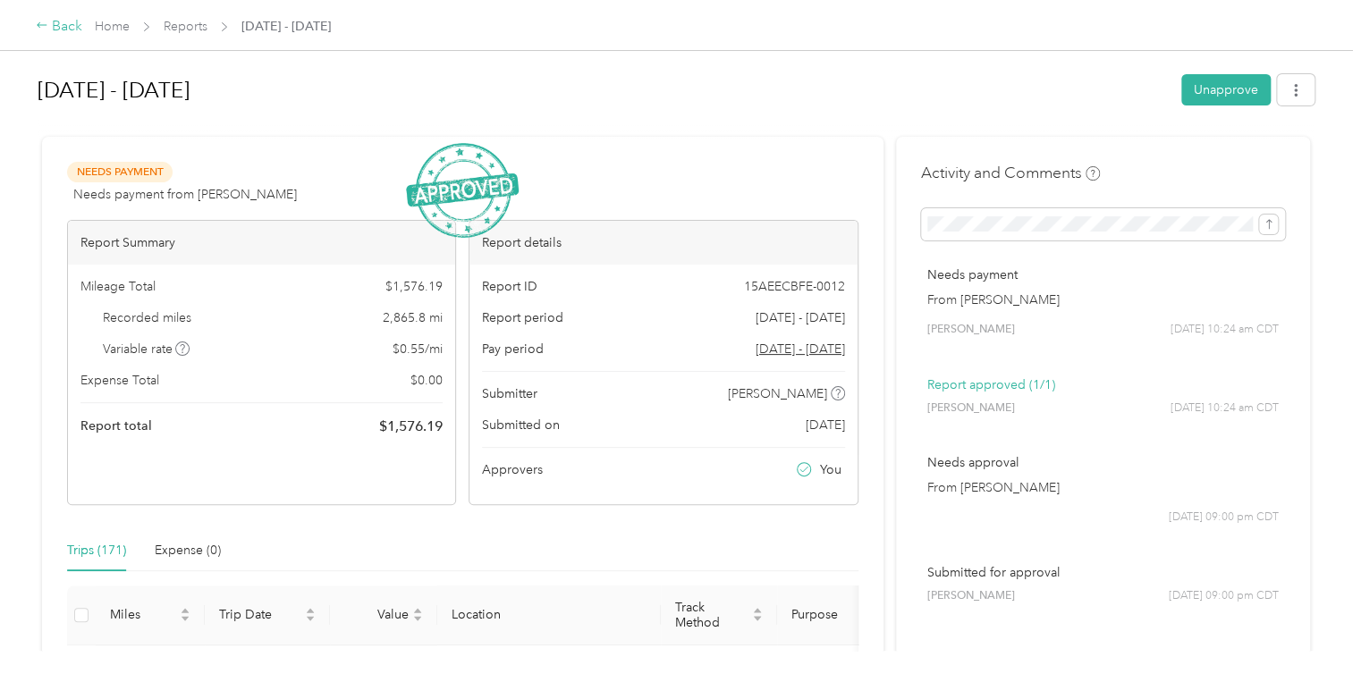
click at [43, 23] on icon at bounding box center [42, 25] width 13 height 13
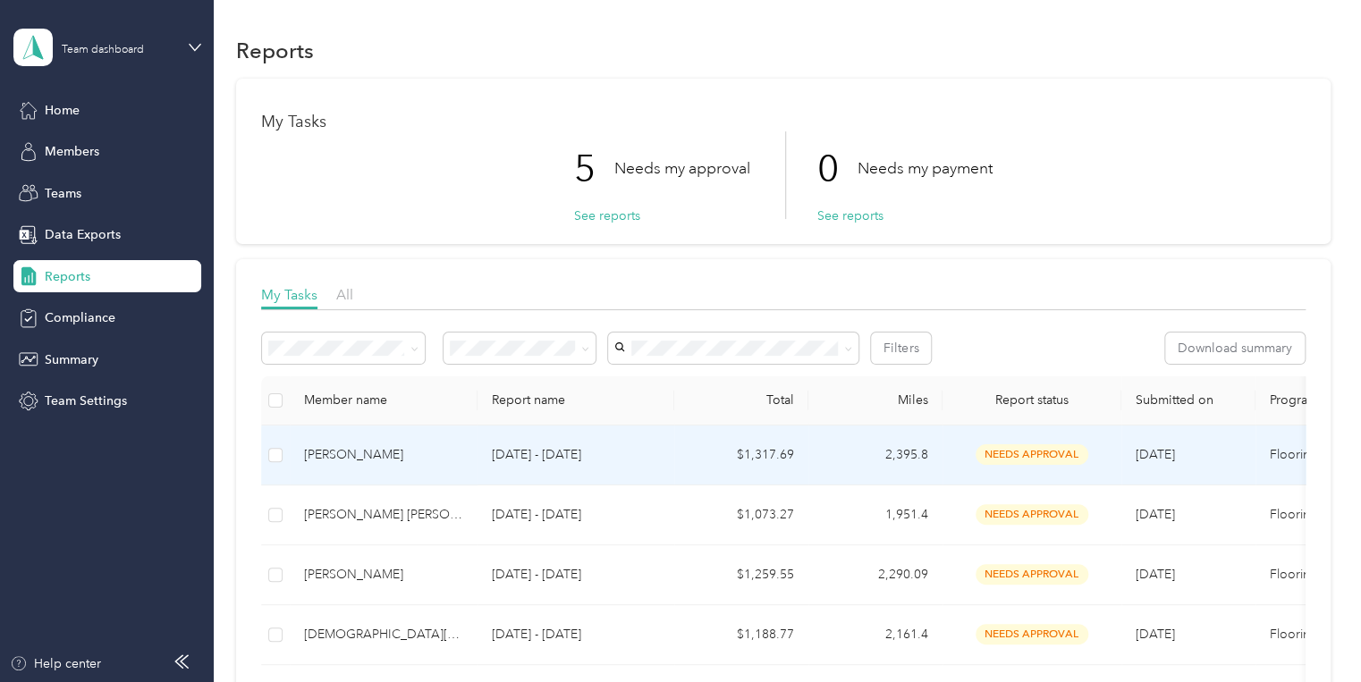
click at [565, 451] on p "[DATE] - [DATE]" at bounding box center [576, 455] width 168 height 20
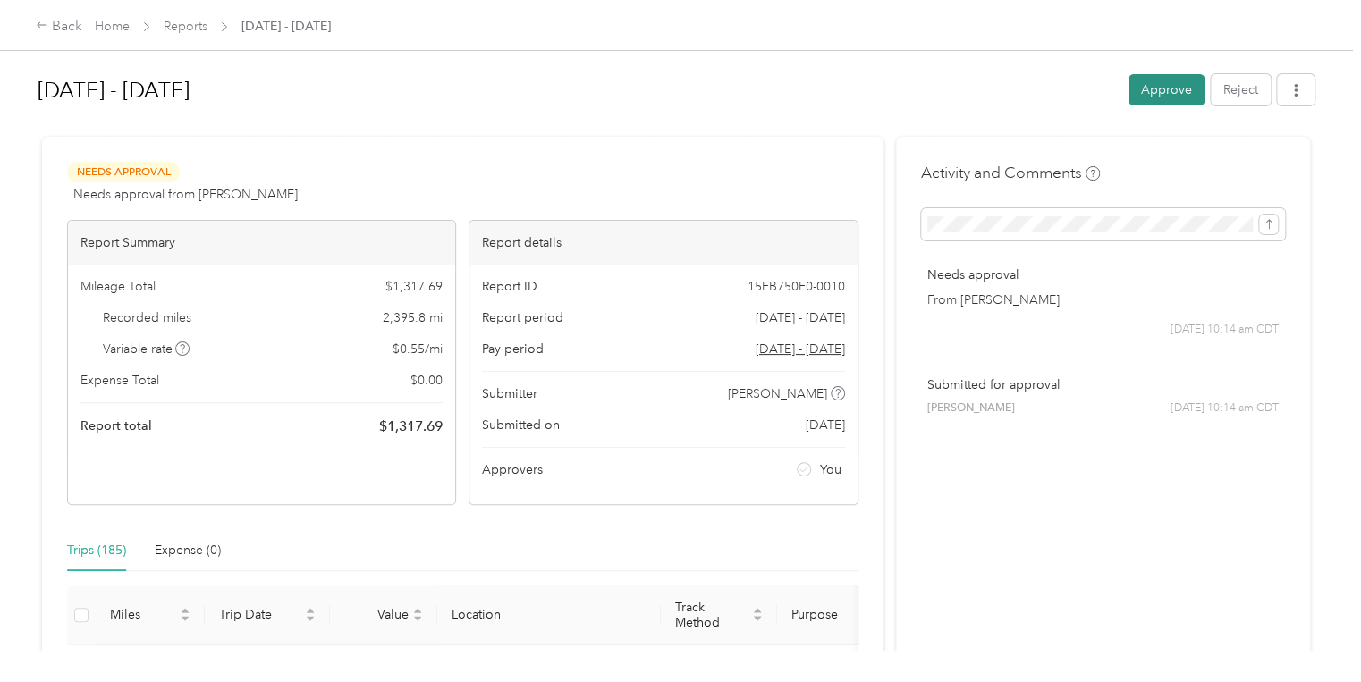
click at [1160, 84] on button "Approve" at bounding box center [1166, 89] width 76 height 31
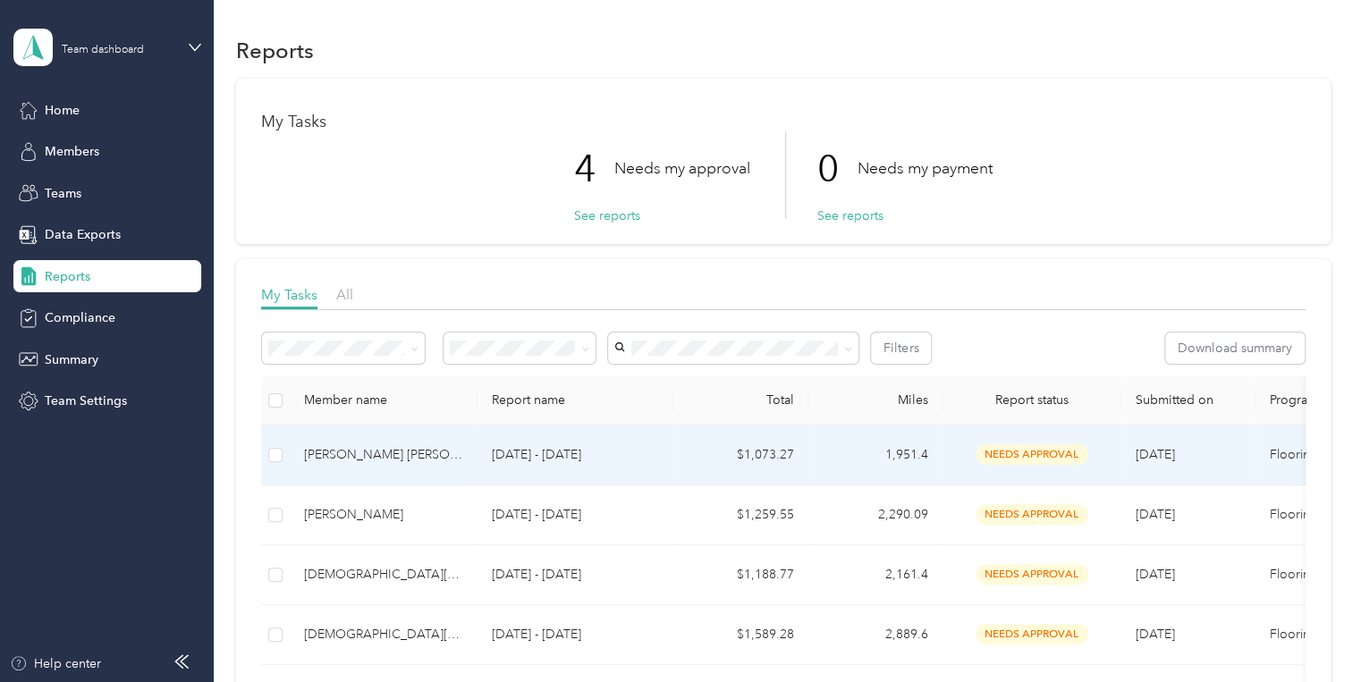
click at [370, 450] on div "[PERSON_NAME] [PERSON_NAME]" at bounding box center [383, 455] width 159 height 20
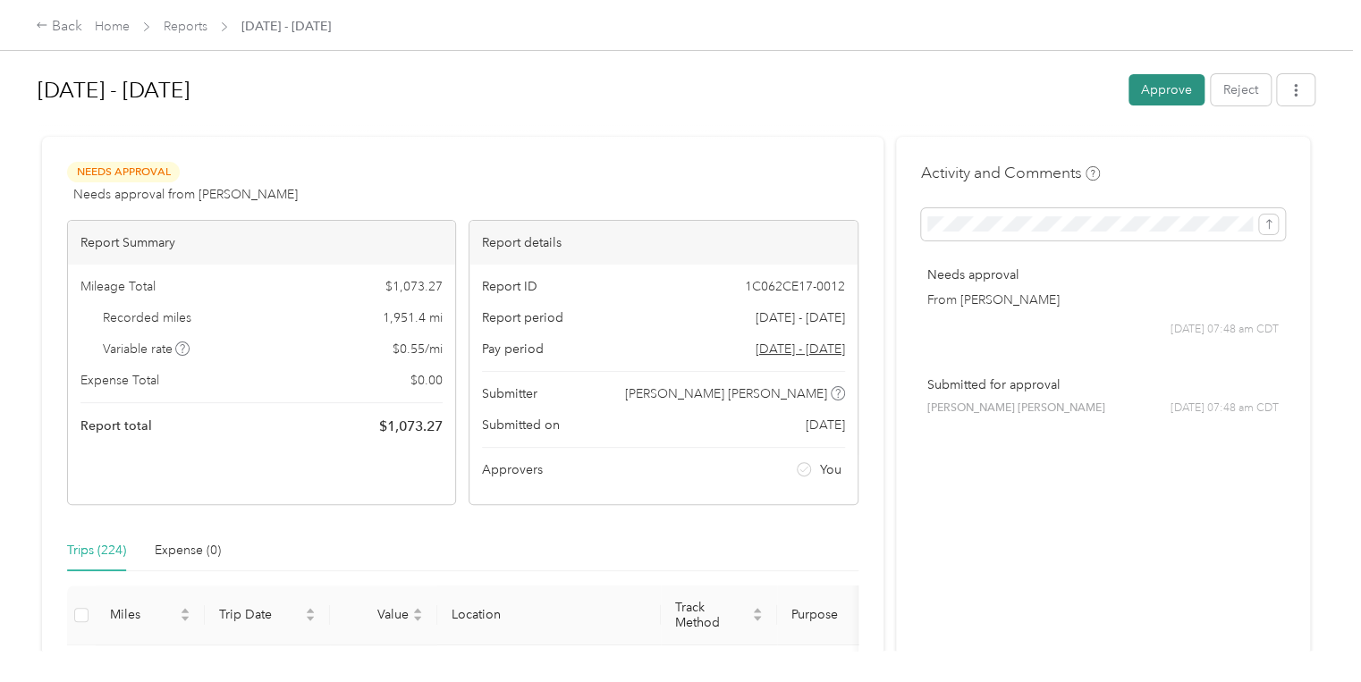
click at [1166, 81] on button "Approve" at bounding box center [1166, 89] width 76 height 31
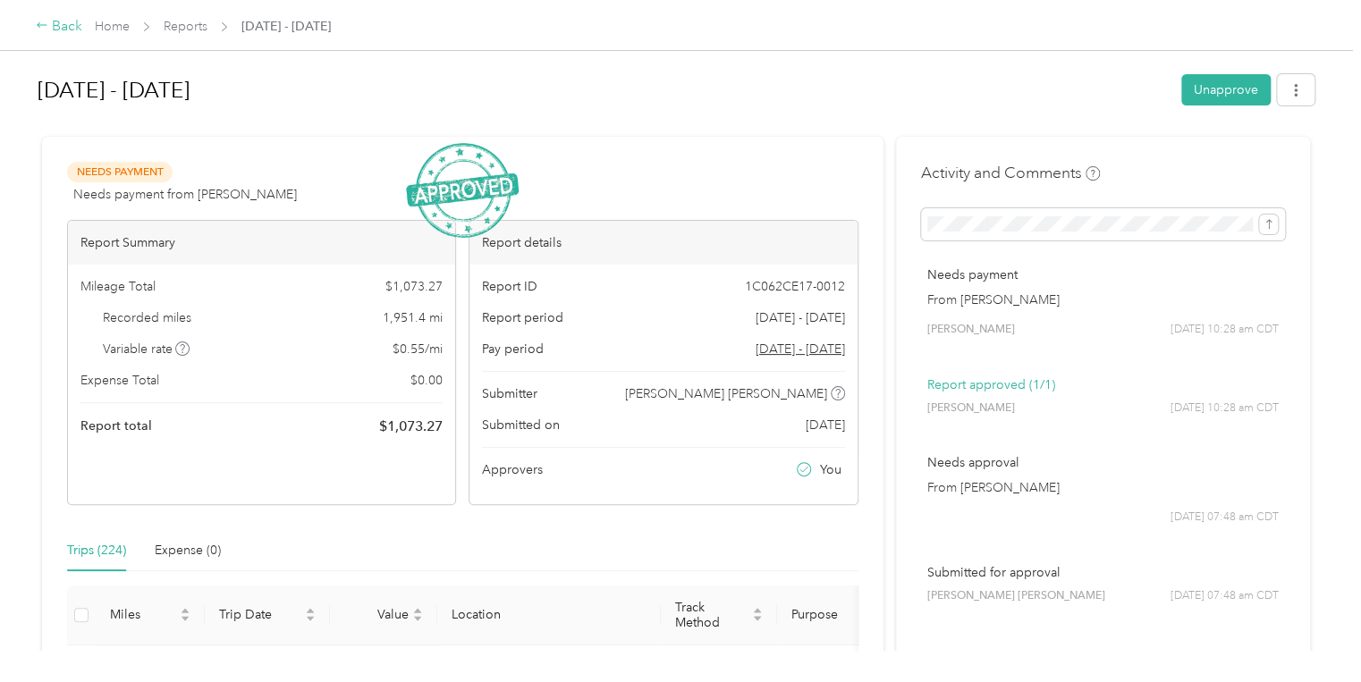
click at [38, 22] on icon at bounding box center [42, 25] width 13 height 13
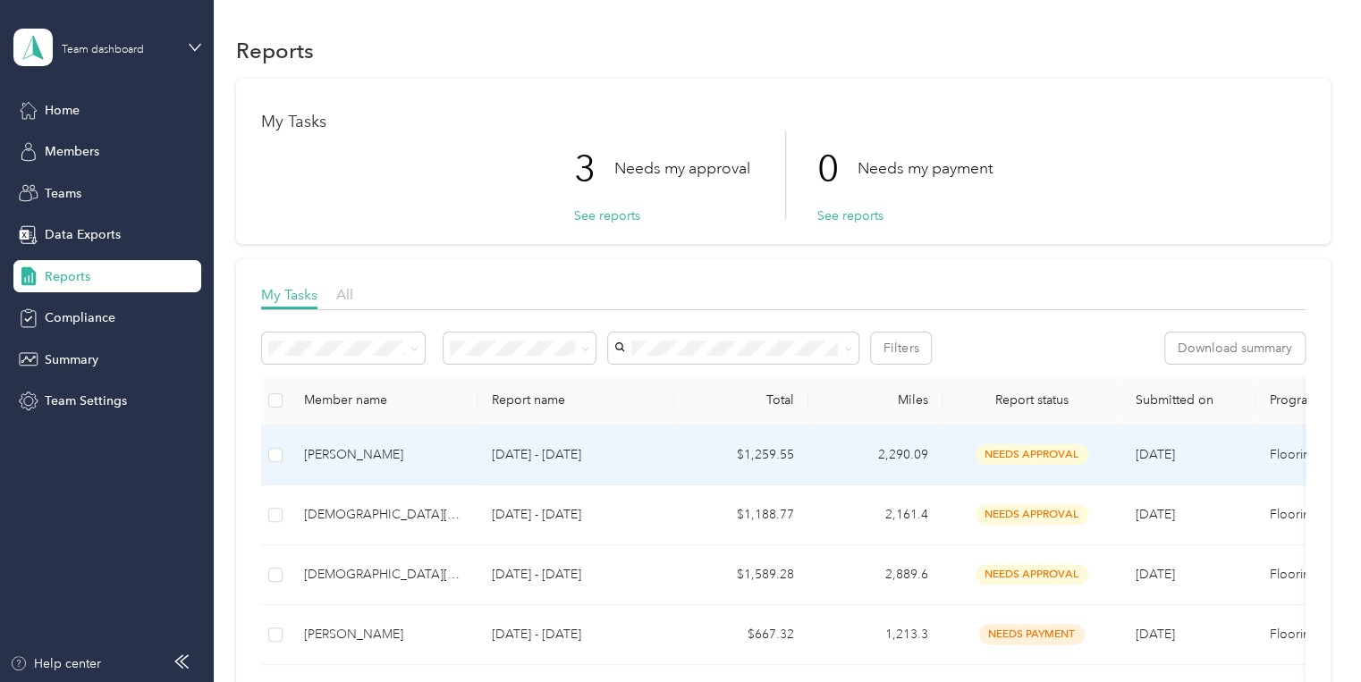
click at [353, 452] on div "[PERSON_NAME]" at bounding box center [383, 455] width 159 height 20
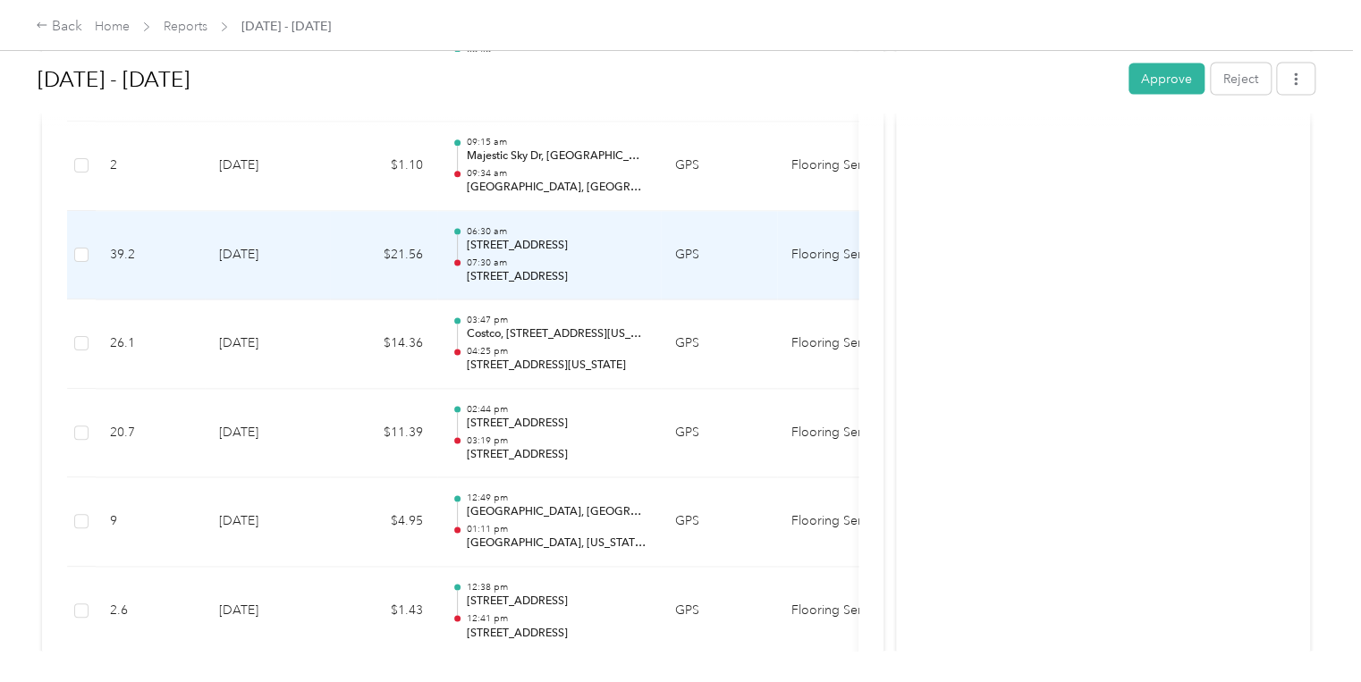
scroll to position [5078, 0]
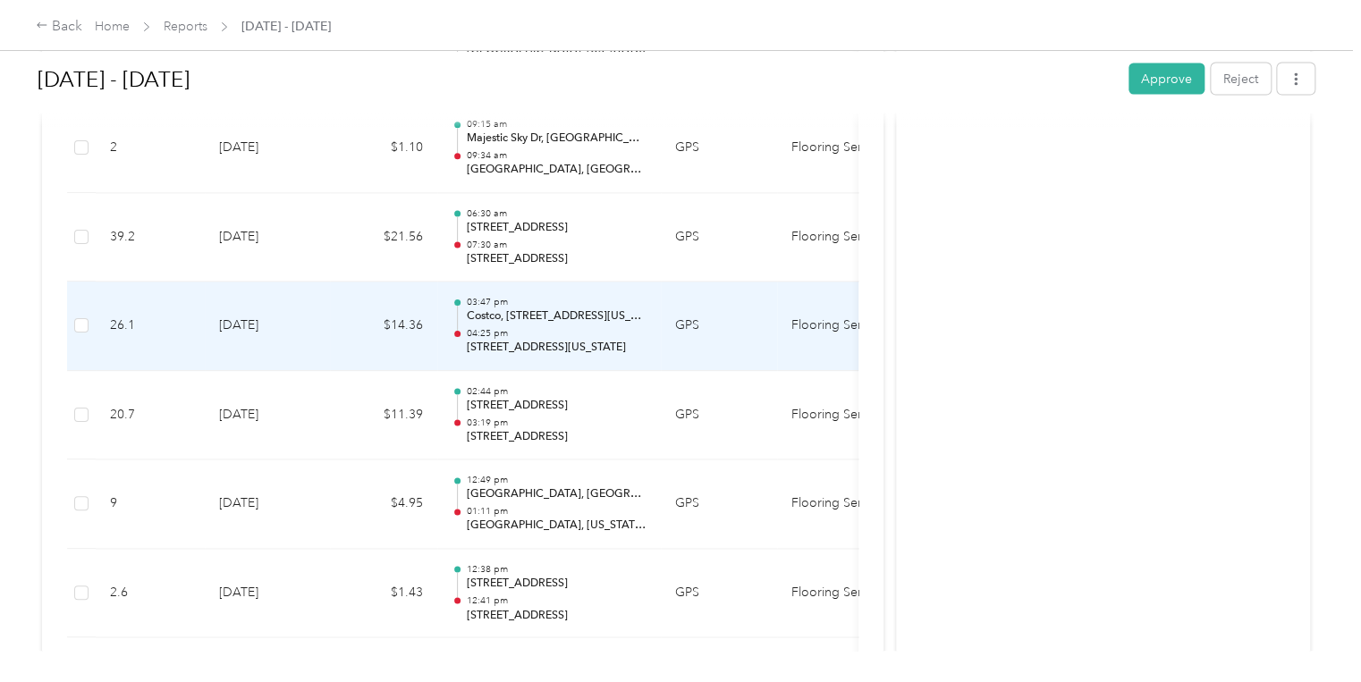
click at [524, 340] on p "[STREET_ADDRESS][US_STATE]" at bounding box center [556, 348] width 181 height 16
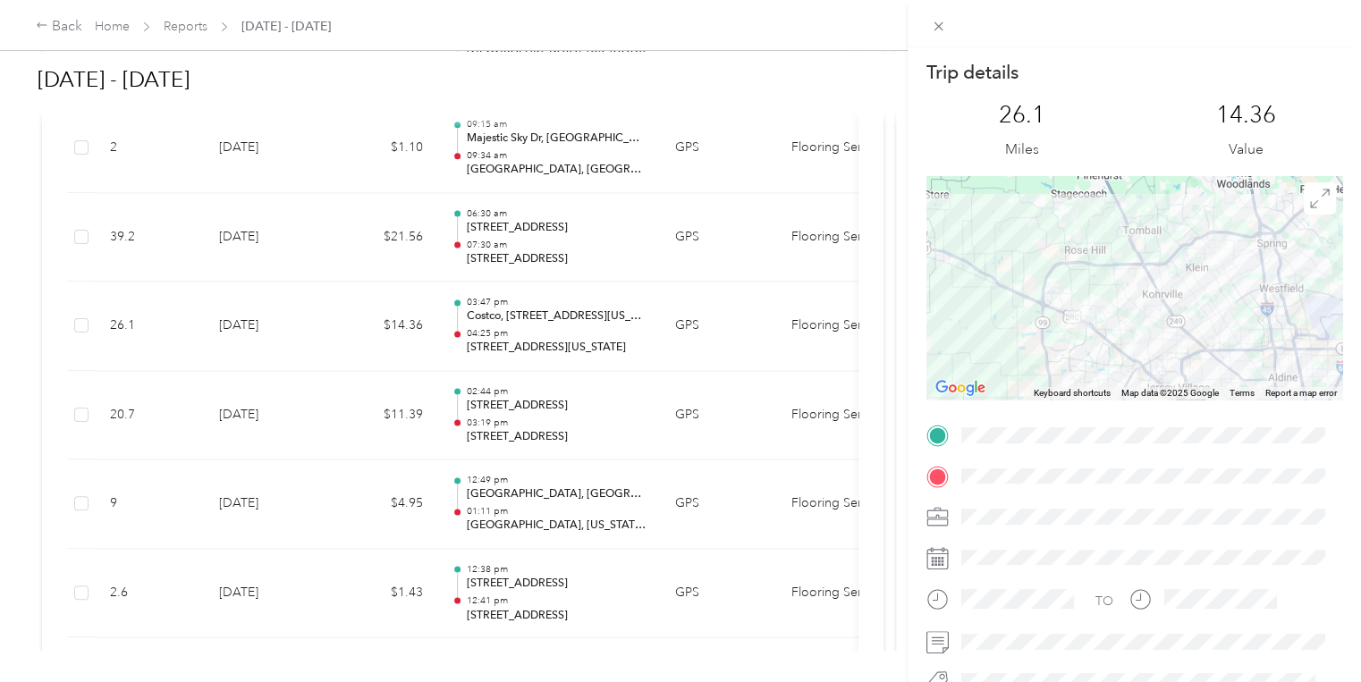
click at [1013, 254] on div at bounding box center [1134, 288] width 416 height 224
click at [679, 268] on div "Trip details This trip cannot be edited because it is either under review, appr…" at bounding box center [680, 341] width 1361 height 682
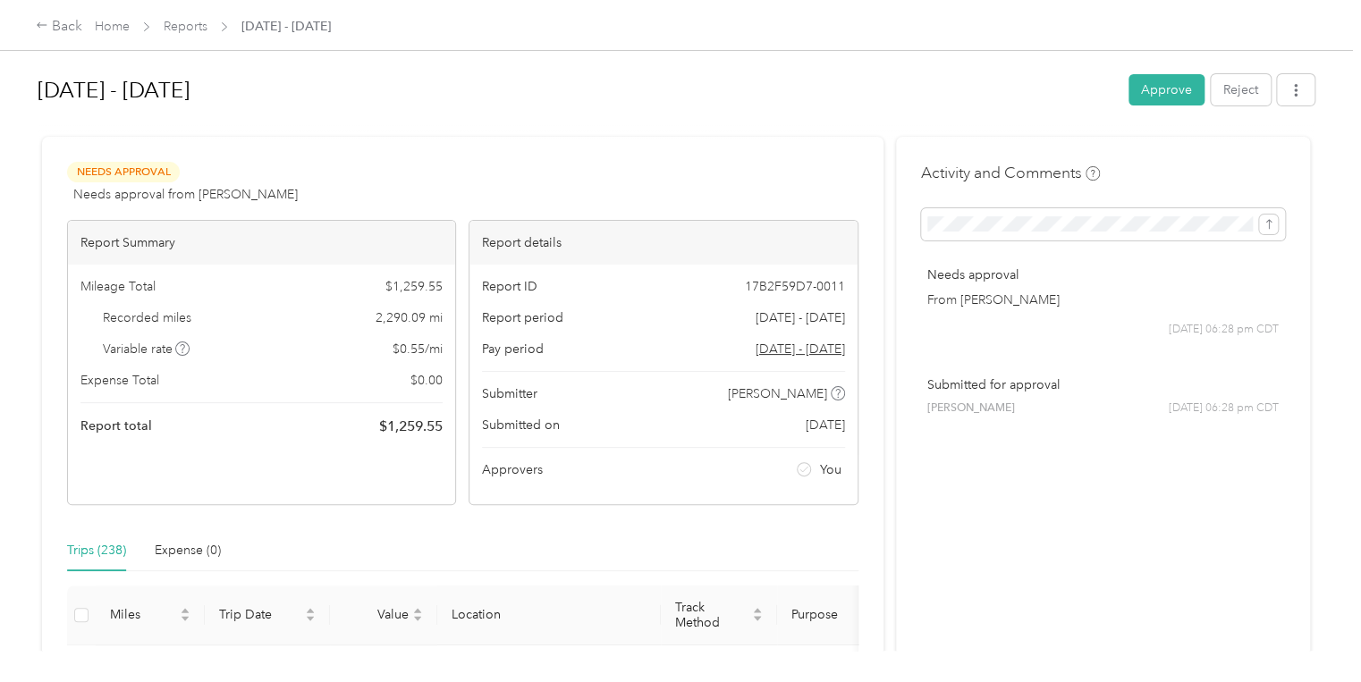
scroll to position [0, 0]
click at [1163, 85] on button "Approve" at bounding box center [1166, 89] width 76 height 31
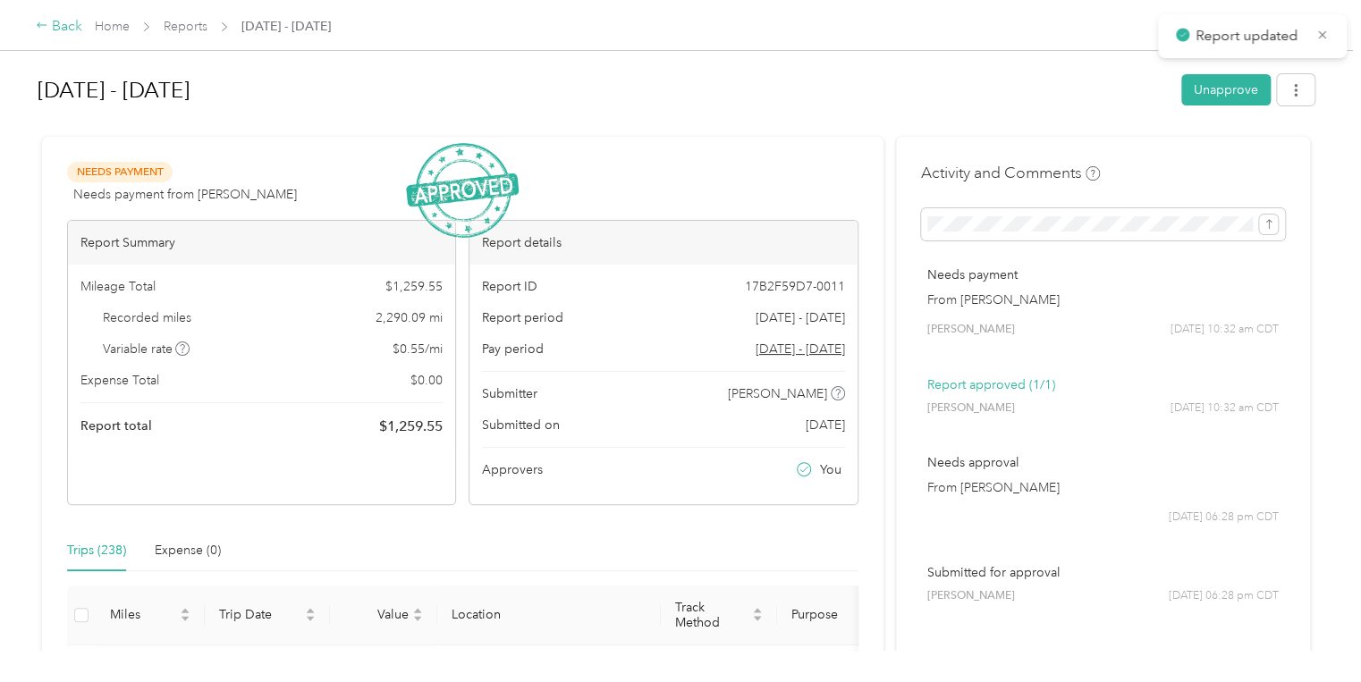
click at [43, 23] on icon at bounding box center [42, 25] width 13 height 13
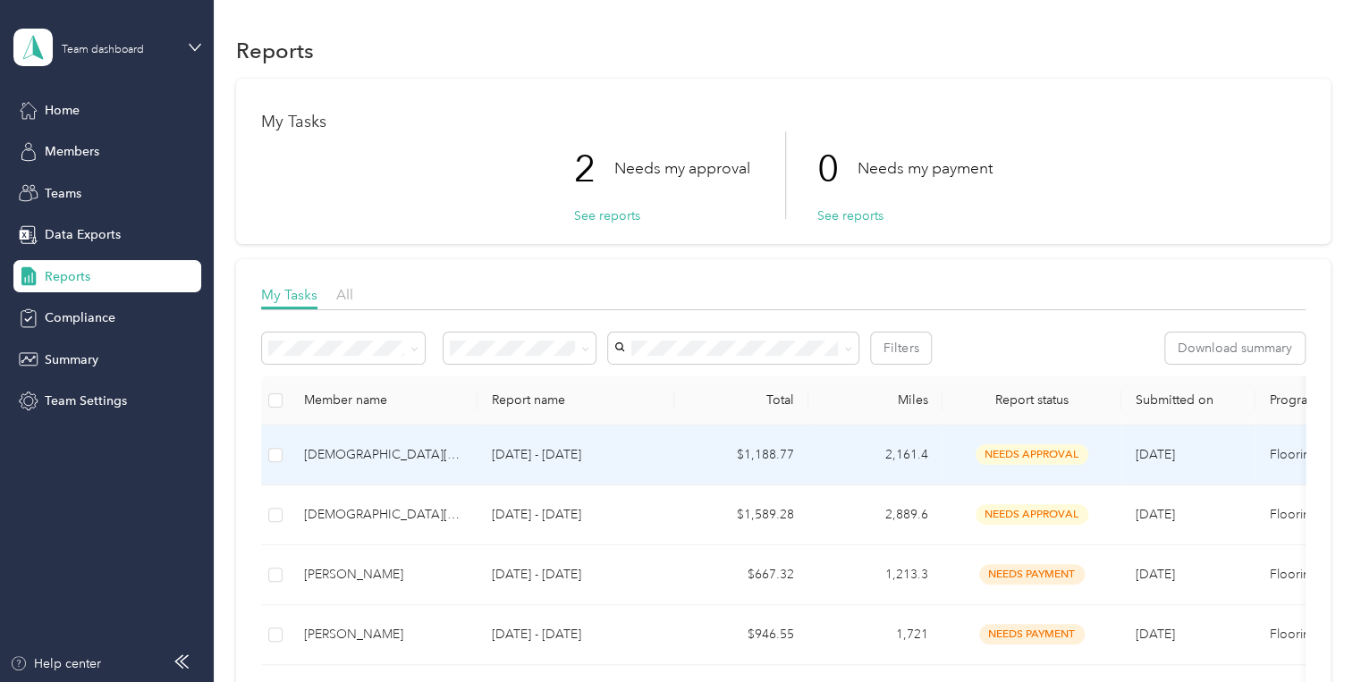
click at [379, 451] on div "[DEMOGRAPHIC_DATA][PERSON_NAME] Aray" at bounding box center [383, 455] width 159 height 20
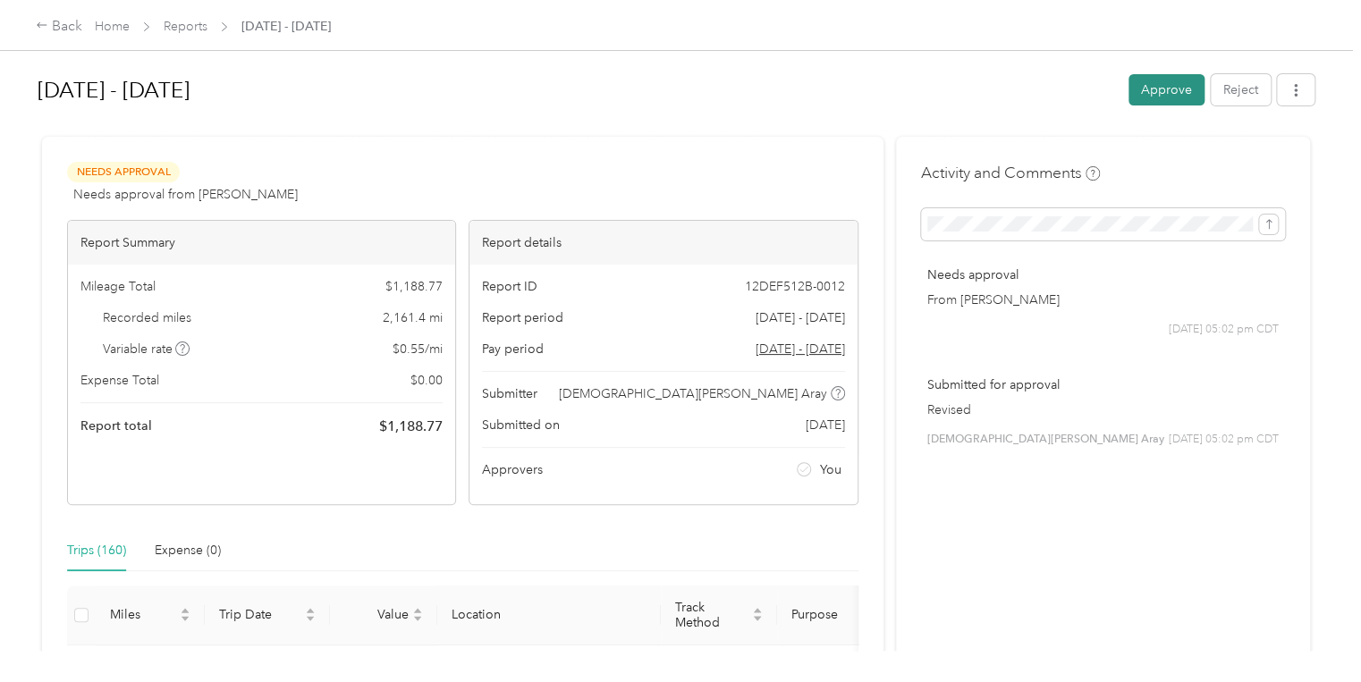
click at [1162, 85] on button "Approve" at bounding box center [1166, 89] width 76 height 31
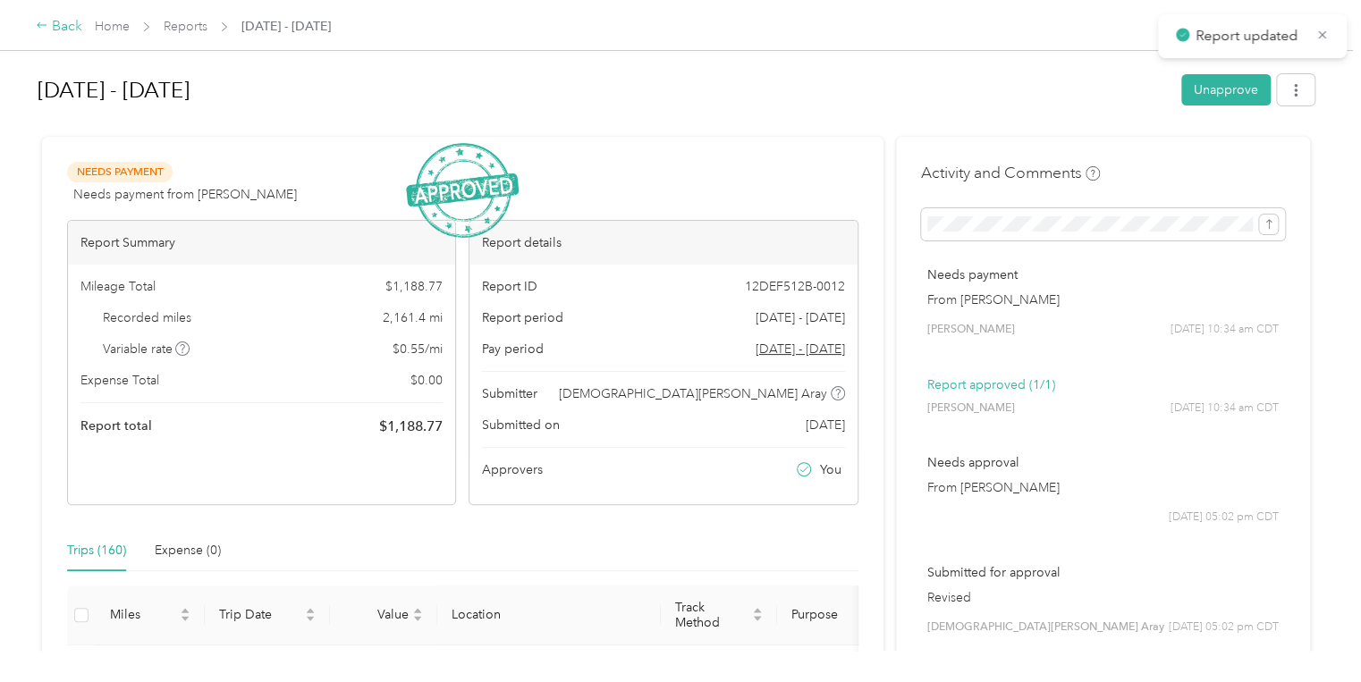
click at [39, 25] on icon at bounding box center [42, 25] width 13 height 13
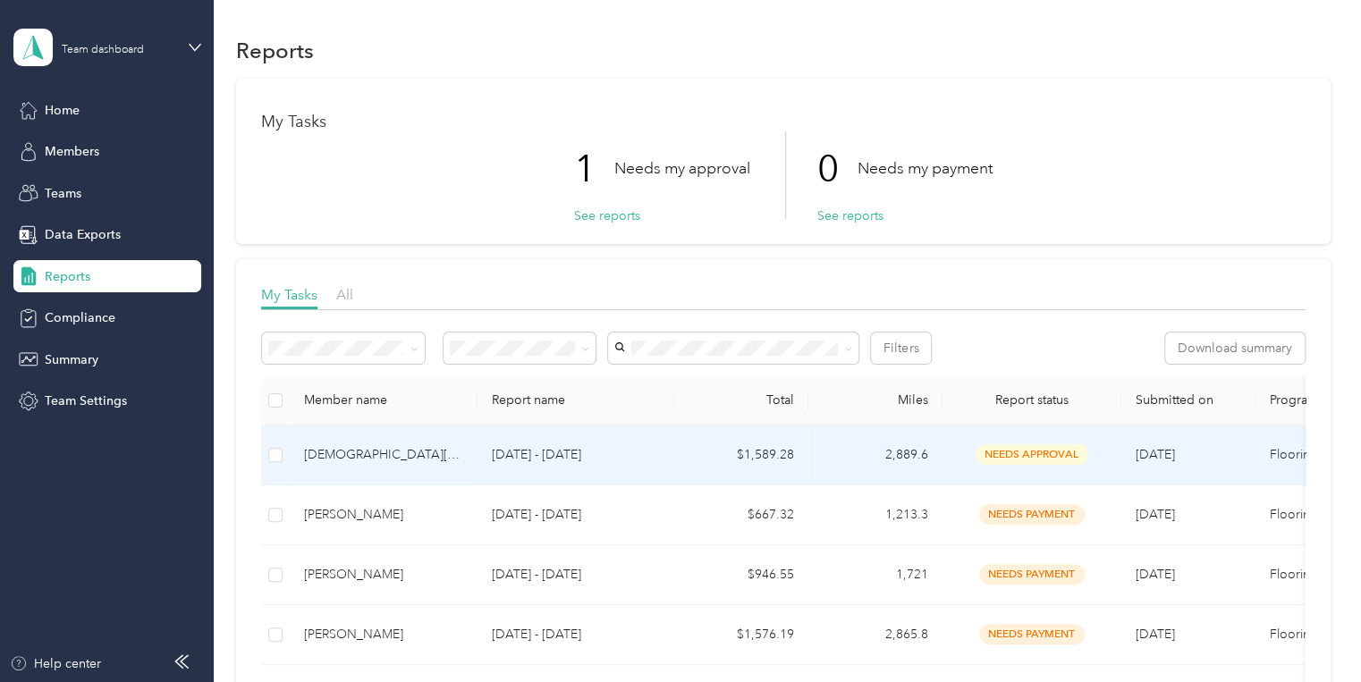
click at [358, 452] on div "[DEMOGRAPHIC_DATA][PERSON_NAME]" at bounding box center [383, 455] width 159 height 20
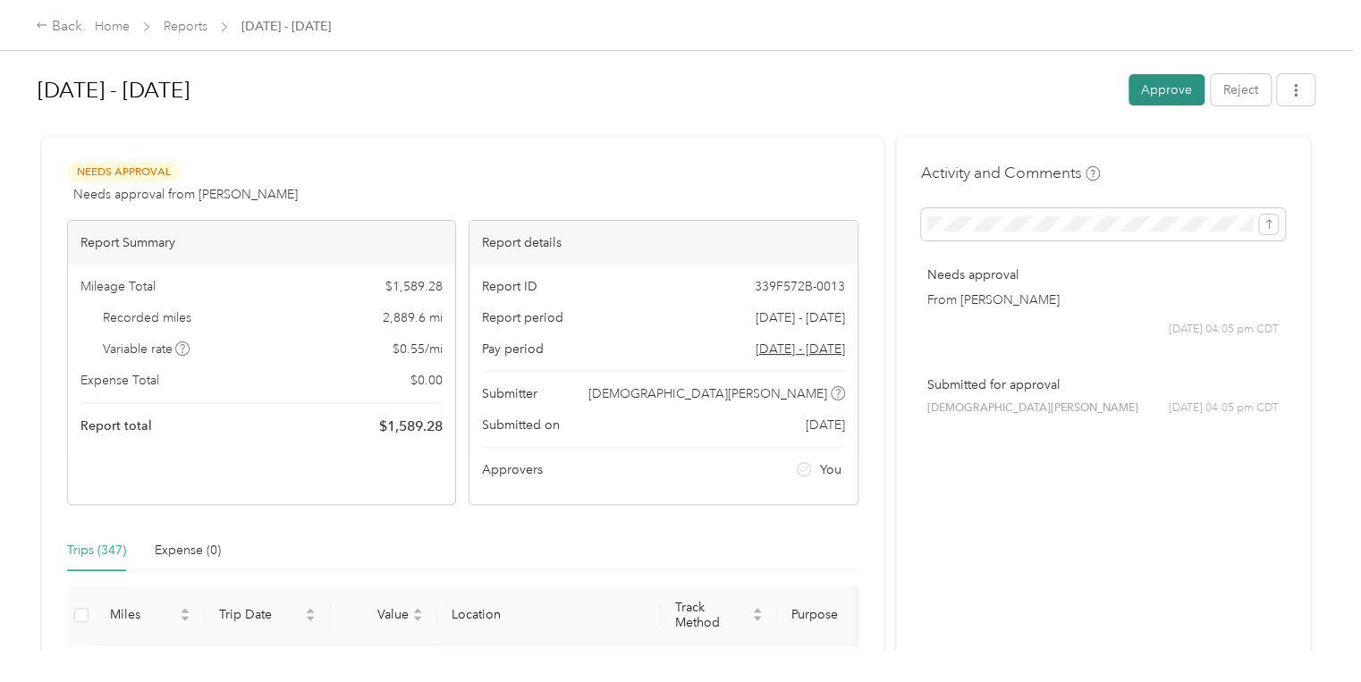
click at [1155, 86] on button "Approve" at bounding box center [1166, 89] width 76 height 31
click at [1155, 86] on div "Approve Reject" at bounding box center [1221, 89] width 186 height 31
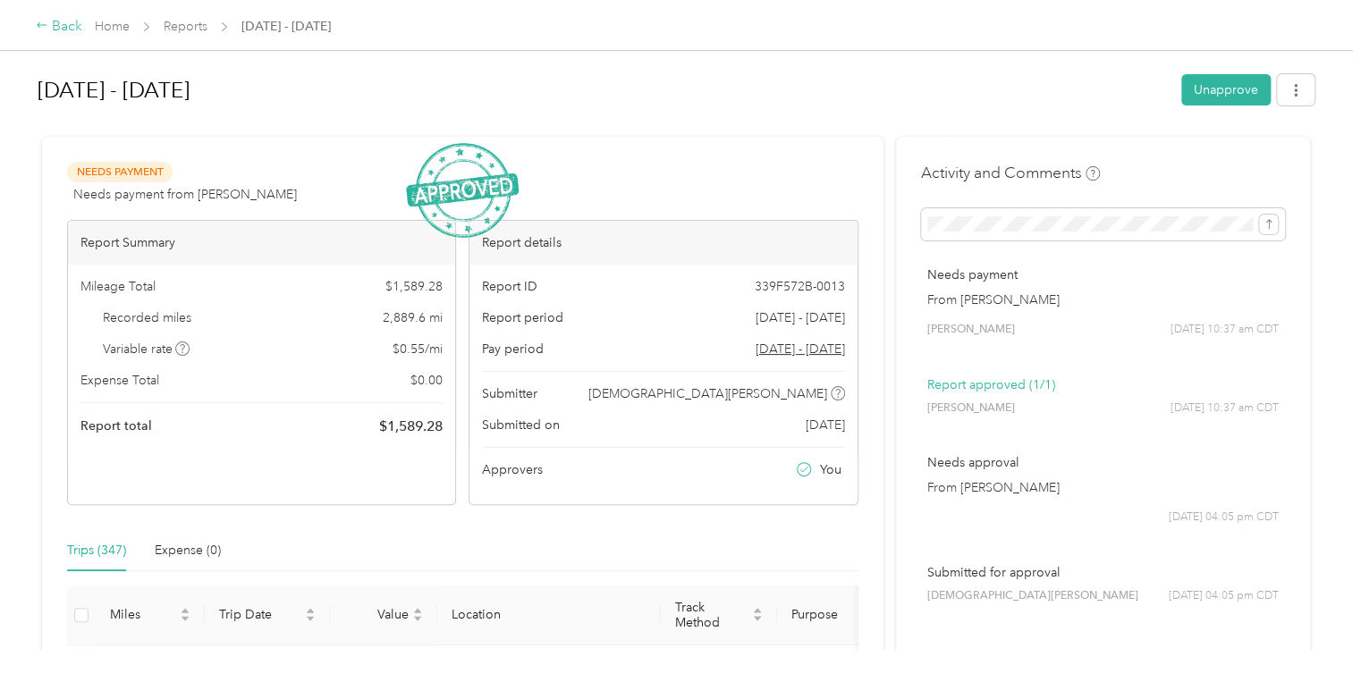
click at [40, 25] on icon at bounding box center [42, 25] width 13 height 13
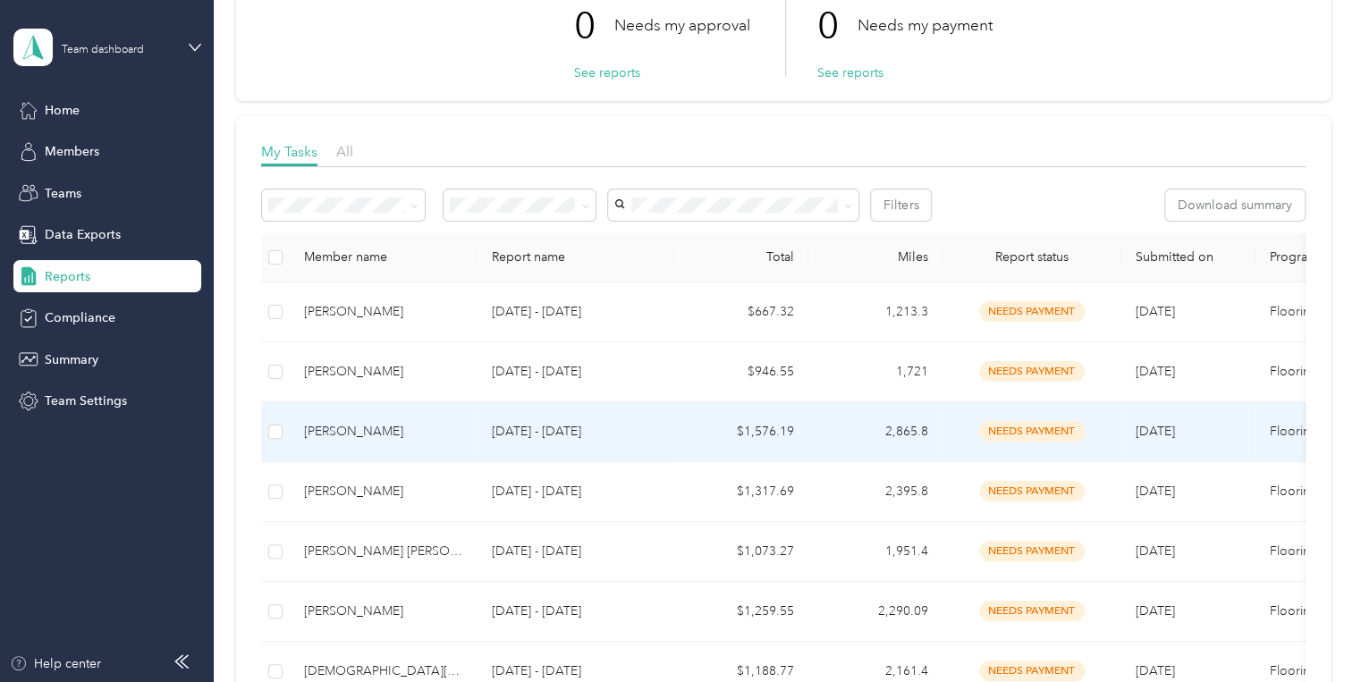
scroll to position [143, 0]
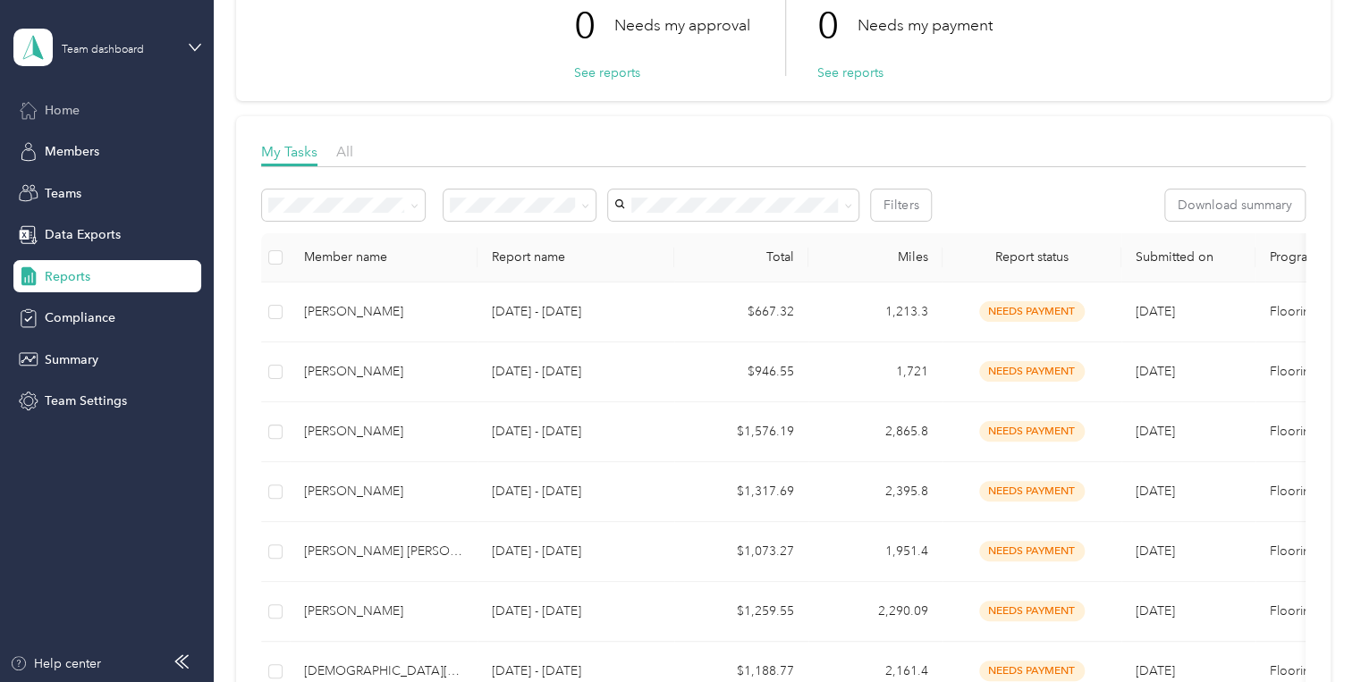
click at [30, 111] on icon at bounding box center [29, 110] width 20 height 20
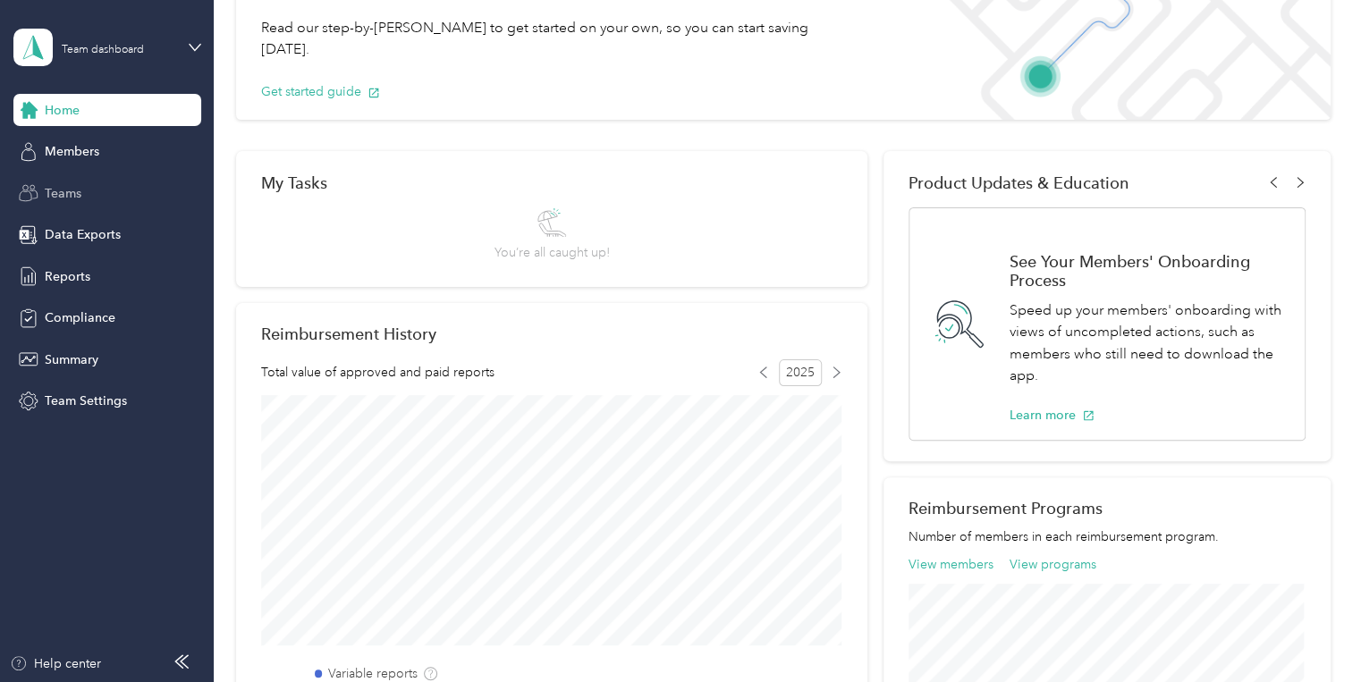
click at [65, 192] on span "Teams" at bounding box center [63, 193] width 37 height 19
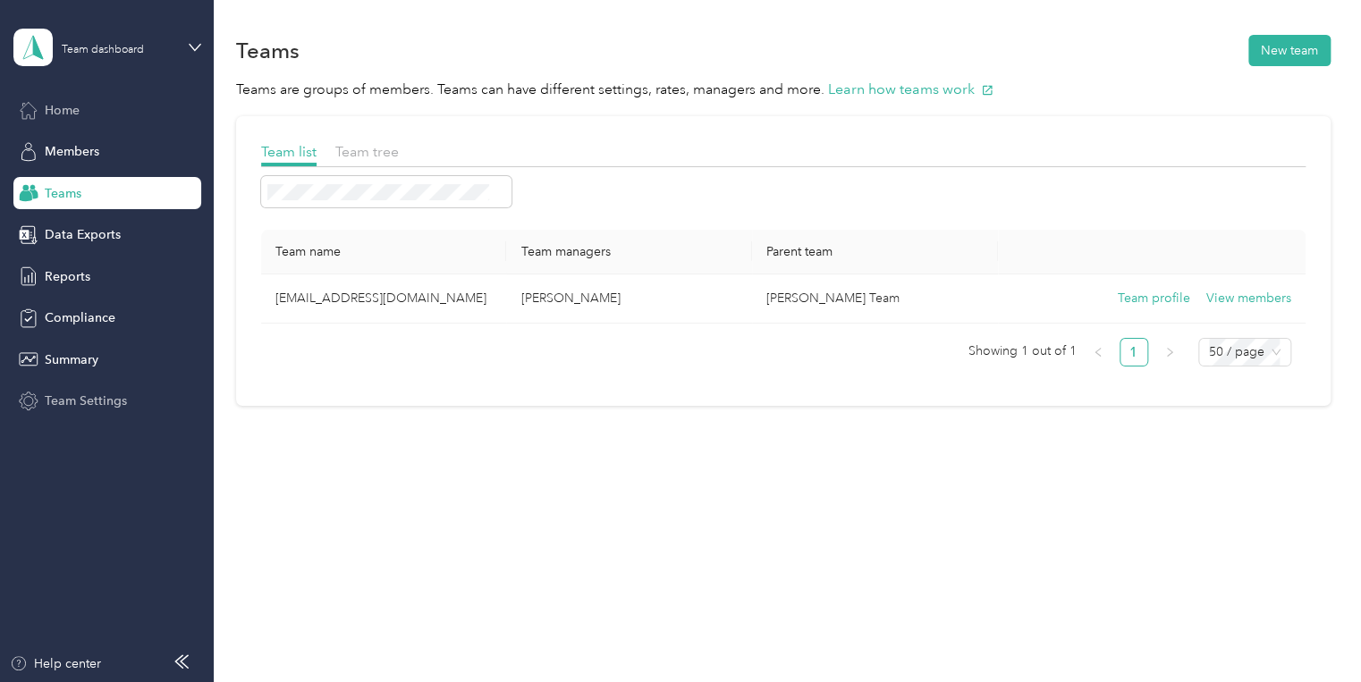
click at [62, 401] on span "Team Settings" at bounding box center [86, 401] width 82 height 19
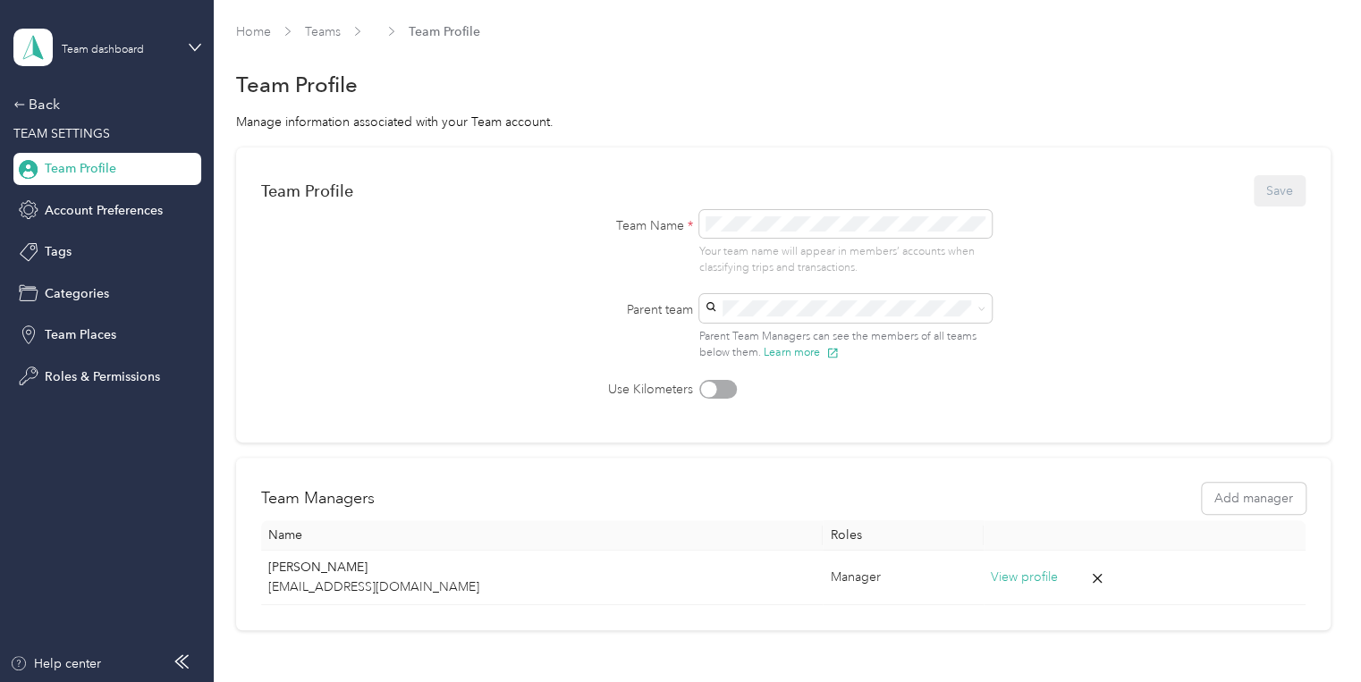
drag, startPoint x: 322, startPoint y: 308, endPoint x: 308, endPoint y: 308, distance: 14.3
click at [318, 308] on form "Team Profile Save Team Name * Your team name will appear in members’ accounts w…" at bounding box center [783, 286] width 1044 height 226
click at [13, 99] on icon at bounding box center [19, 104] width 13 height 13
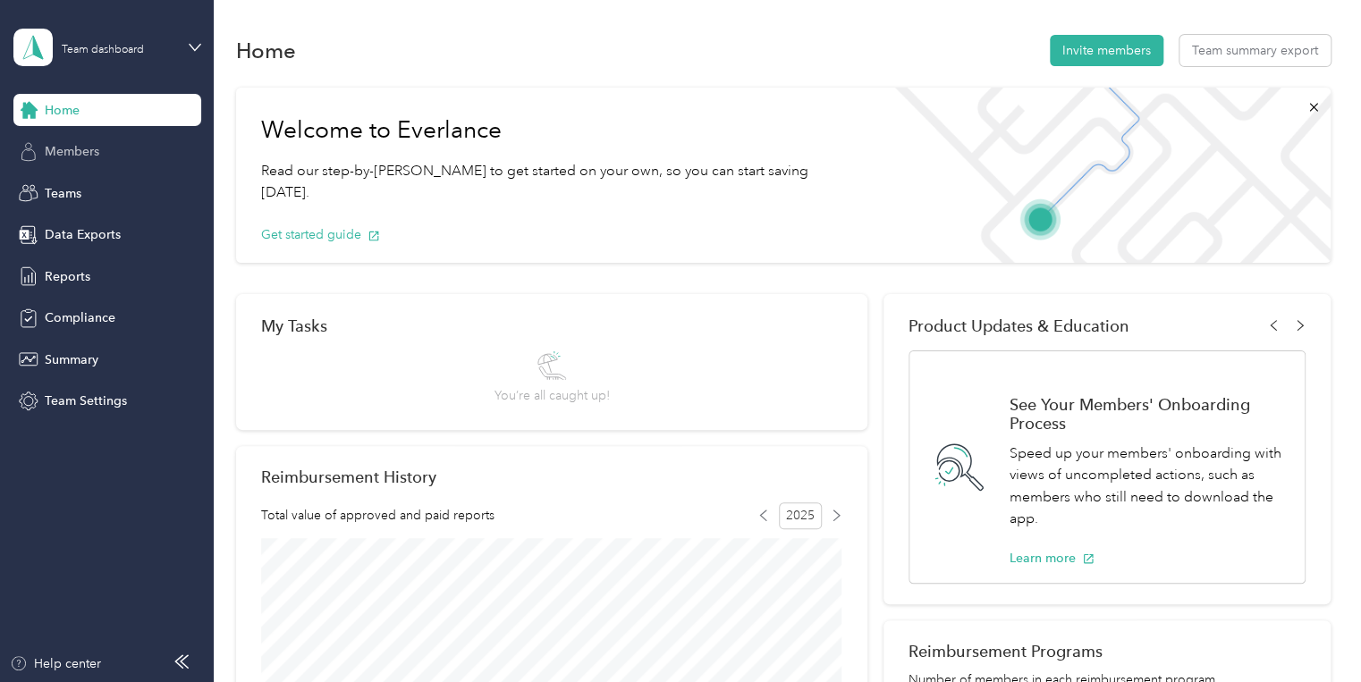
click at [54, 151] on span "Members" at bounding box center [72, 151] width 55 height 19
